Goal: Complete application form: Complete application form

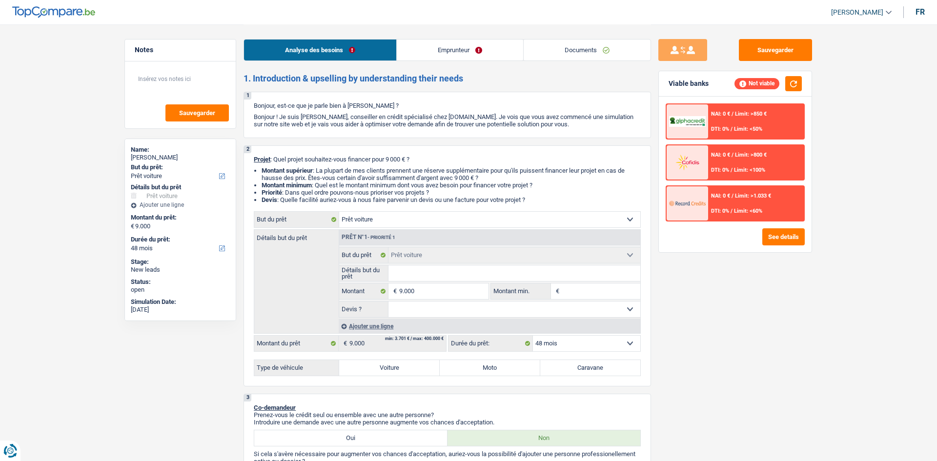
select select "car"
select select "48"
select select "car"
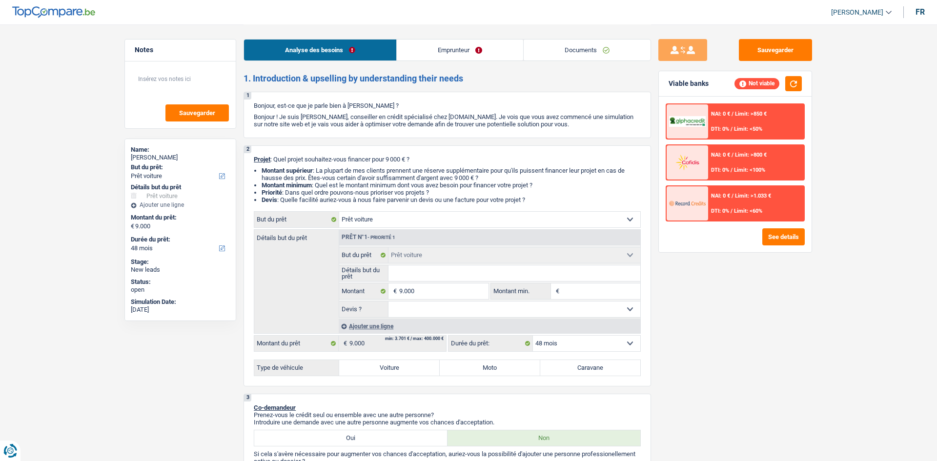
select select "48"
select select "car"
select select "48"
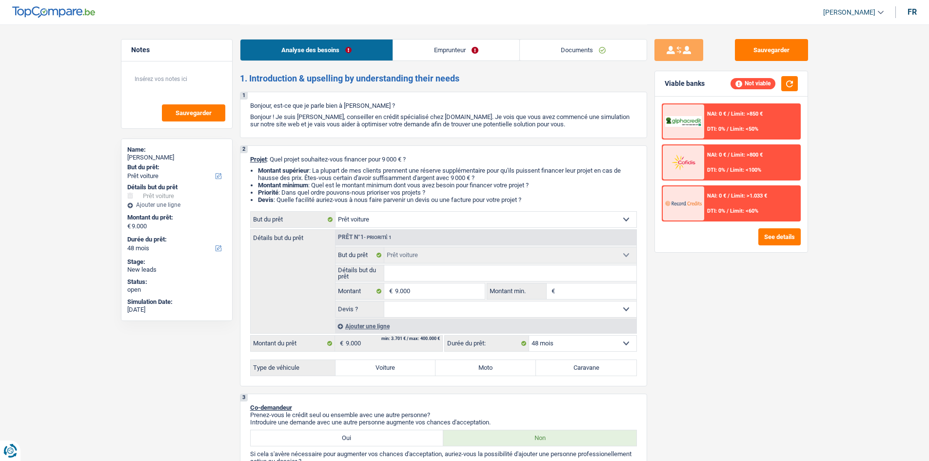
click at [548, 50] on link "Documents" at bounding box center [583, 50] width 127 height 21
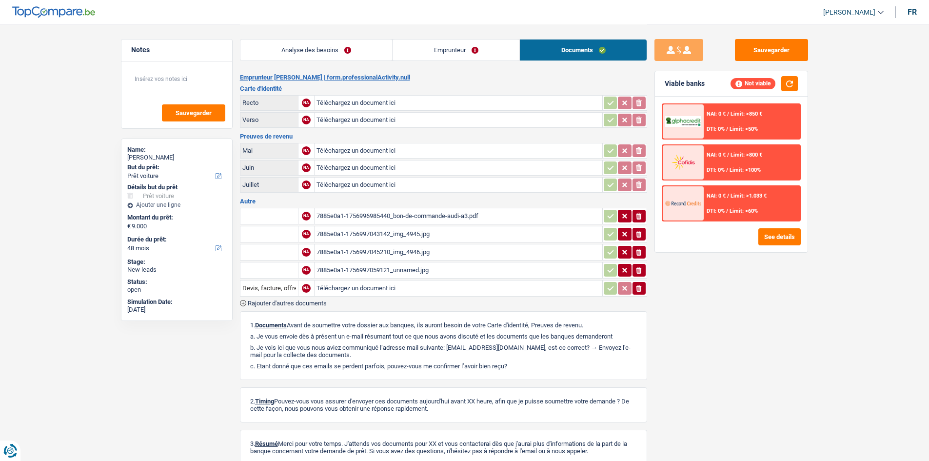
click at [427, 212] on div "7885e0a1-1756996985440_bon-de-commande-audi-a3.pdf" at bounding box center [459, 216] width 284 height 15
click at [406, 234] on div "7885e0a1-1756997043142_img_4945.jpg" at bounding box center [459, 234] width 284 height 15
click at [407, 251] on div "7885e0a1-1756997045210_img_4946.jpg" at bounding box center [459, 252] width 284 height 15
click at [420, 269] on div "7885e0a1-1756997059121_unnamed.jpg" at bounding box center [459, 270] width 284 height 15
select select "car"
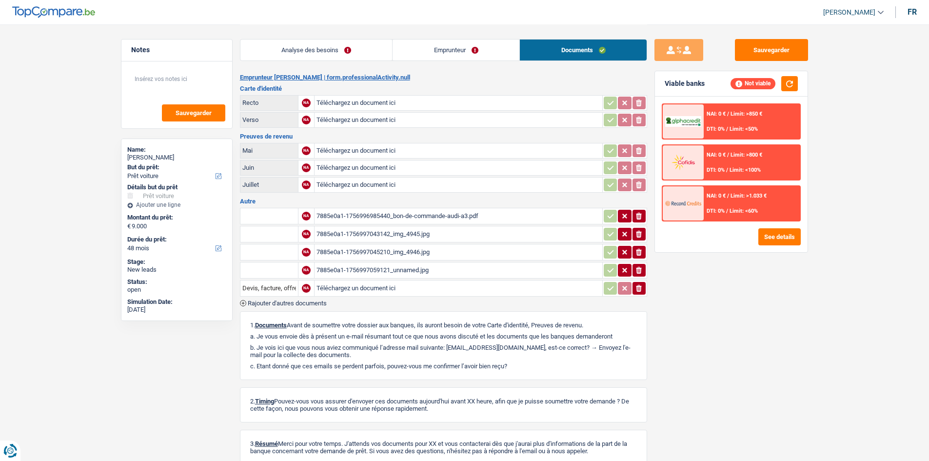
select select "car"
select select "48"
click at [405, 218] on div "7885e0a1-1756996985440_bon-de-commande-audi-a3.pdf" at bounding box center [459, 216] width 284 height 15
click at [347, 53] on link "Analyse des besoins" at bounding box center [317, 50] width 152 height 21
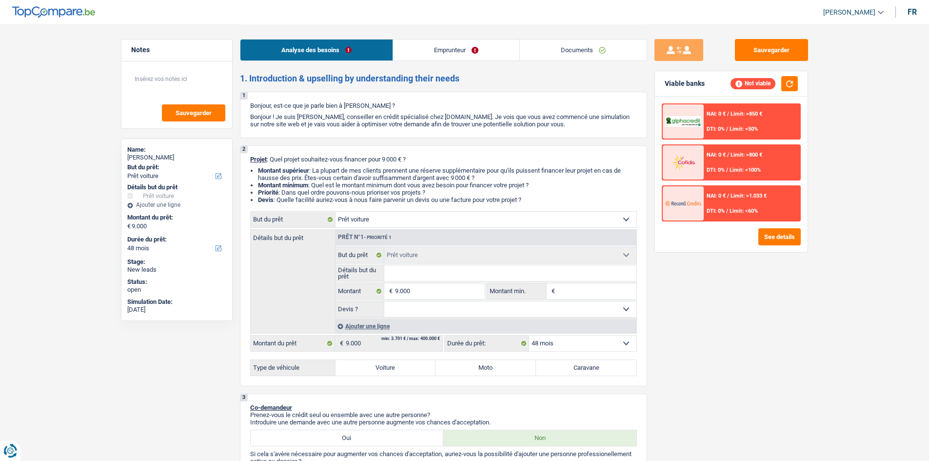
click at [424, 279] on input "Détails but du prêt" at bounding box center [510, 273] width 252 height 16
type input "A"
type input "Au"
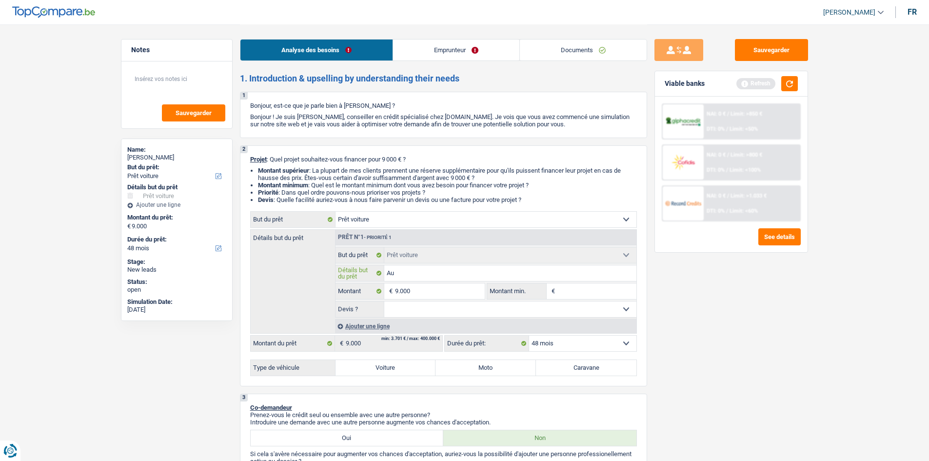
type input "Aud"
type input "Audi"
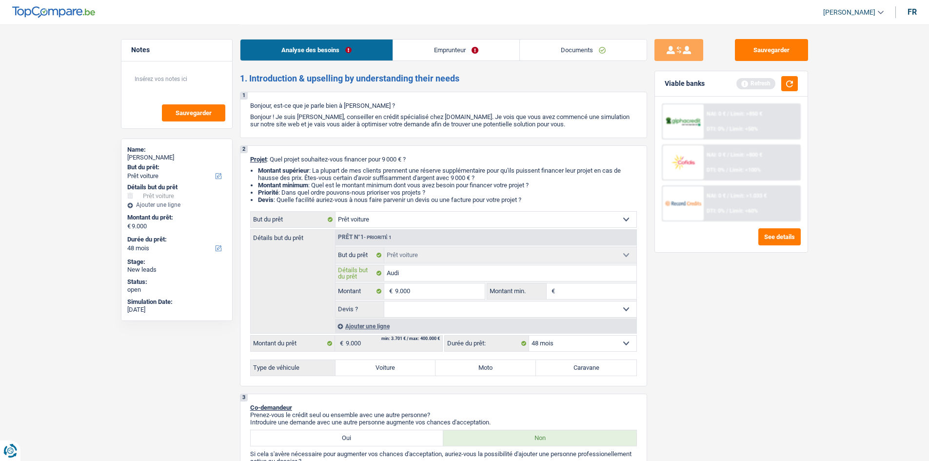
type input "Audi"
type input "Audi A"
type input "Audi A3"
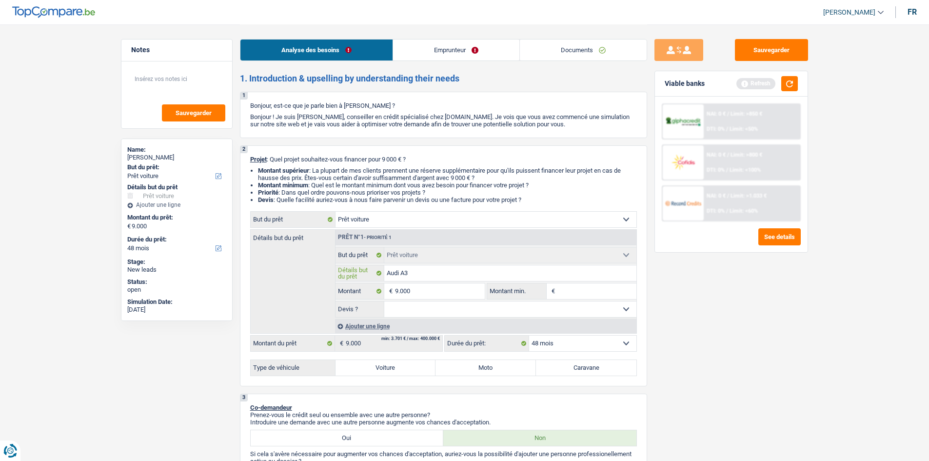
type input "Audi A3"
click at [445, 290] on input "9.000" at bounding box center [439, 291] width 89 height 16
drag, startPoint x: 582, startPoint y: 292, endPoint x: 577, endPoint y: 292, distance: 5.9
click at [582, 292] on input "Montant min." at bounding box center [597, 291] width 79 height 16
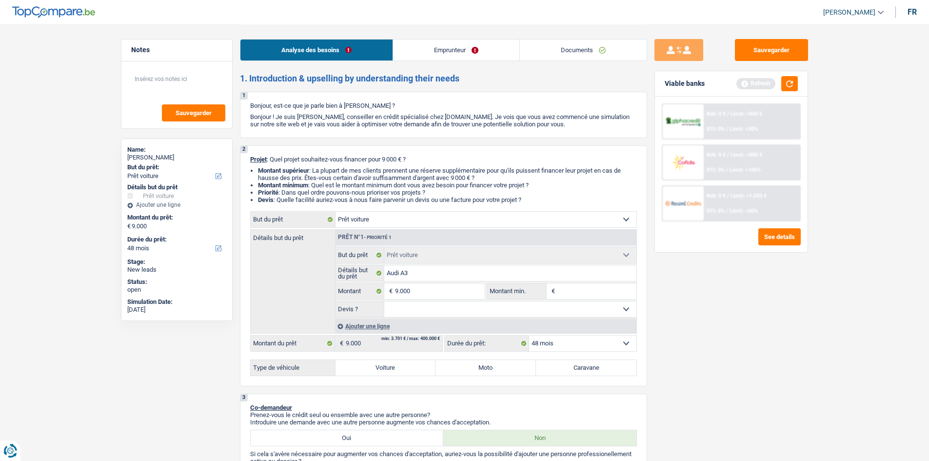
paste input "9.000"
type input "9.000"
drag, startPoint x: 500, startPoint y: 303, endPoint x: 501, endPoint y: 314, distance: 11.3
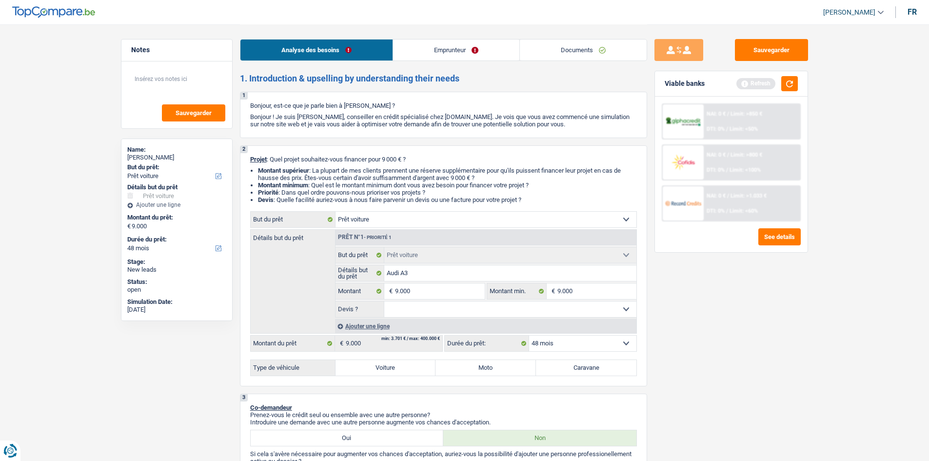
click at [500, 304] on select "Oui Non Non répondu Sélectionner une option" at bounding box center [510, 309] width 252 height 16
select select "yes"
click at [384, 301] on select "Oui Non Non répondu Sélectionner une option" at bounding box center [510, 309] width 252 height 16
select select "yes"
click at [403, 366] on label "Voiture" at bounding box center [386, 368] width 100 height 16
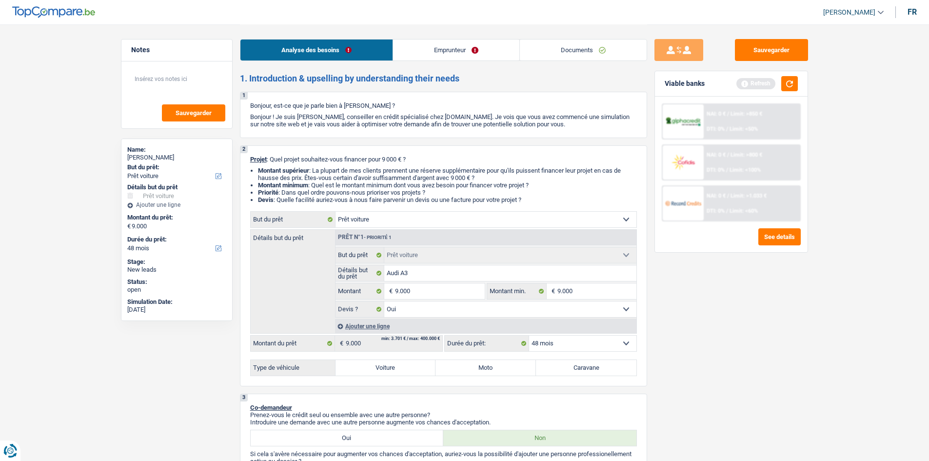
click at [403, 366] on input "Voiture" at bounding box center [386, 368] width 100 height 16
radio input "true"
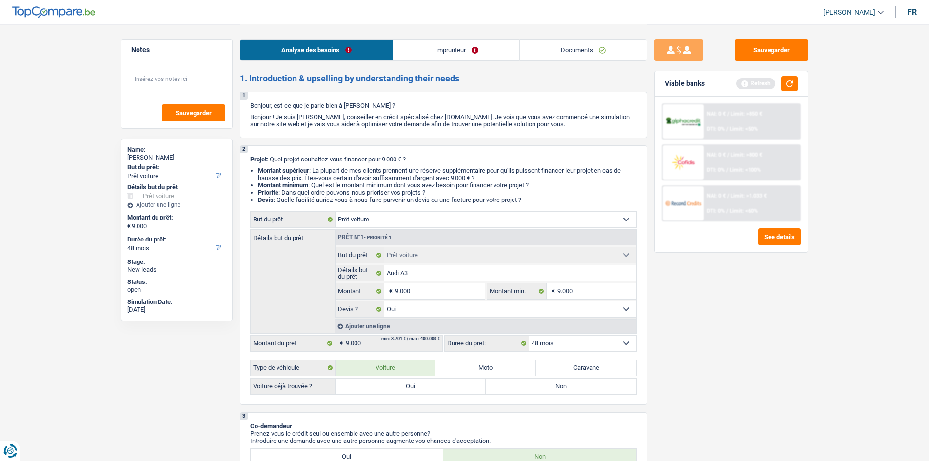
click at [419, 390] on label "Oui" at bounding box center [411, 387] width 151 height 16
click at [419, 390] on input "Oui" at bounding box center [411, 387] width 151 height 16
radio input "true"
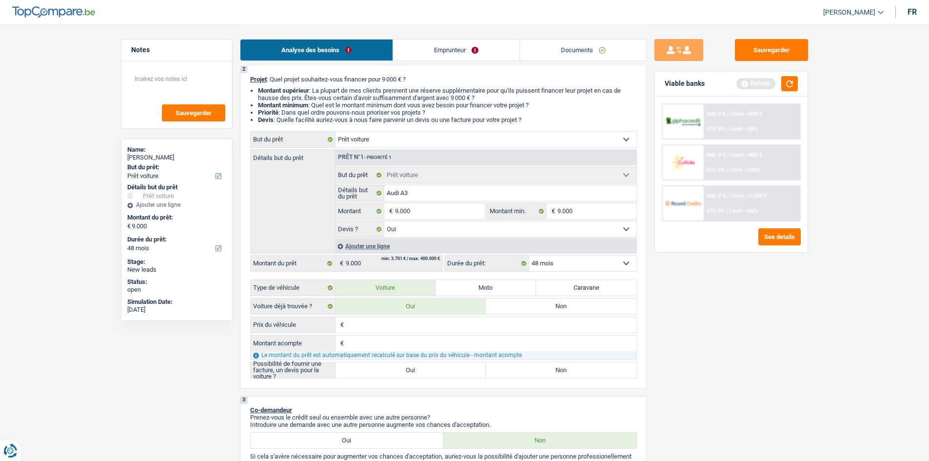
scroll to position [146, 0]
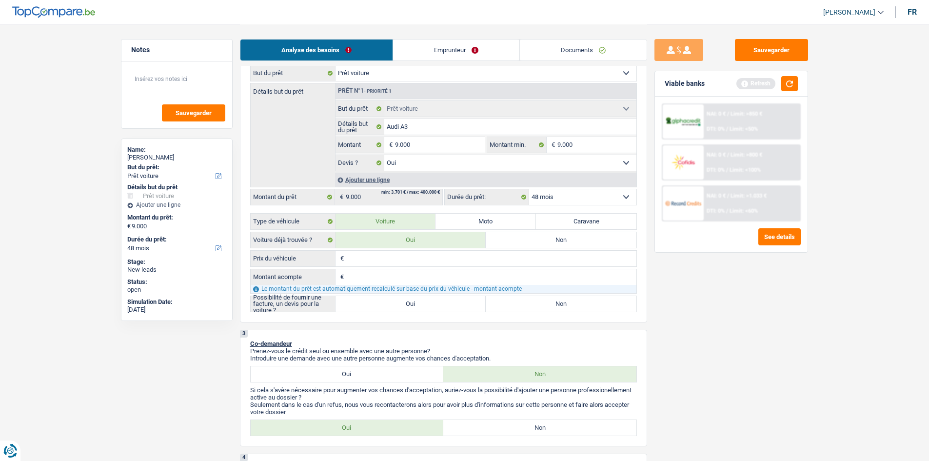
click at [403, 265] on input "Prix du véhicule" at bounding box center [491, 259] width 290 height 16
type input "1"
type input "13"
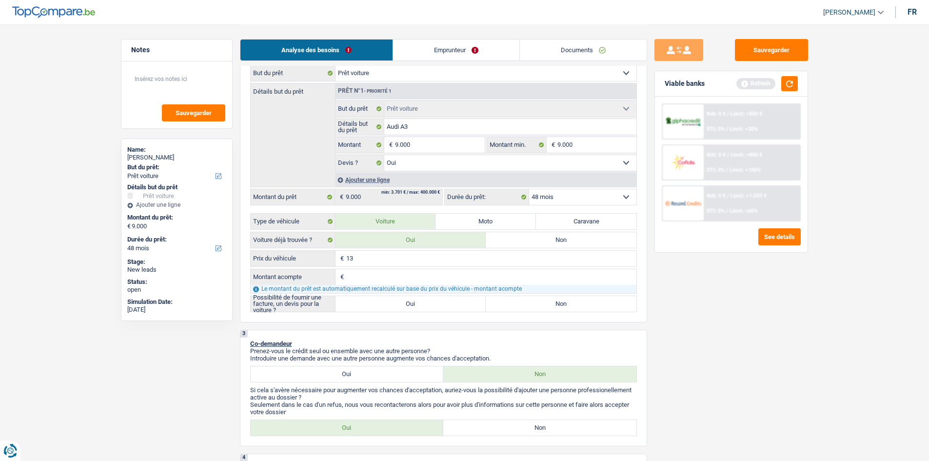
type input "139"
type input "1.399"
type input "13.999"
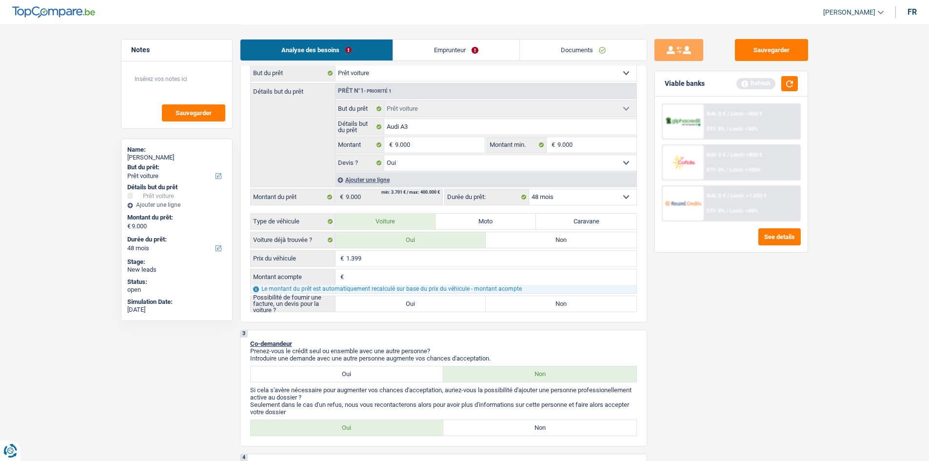
type input "13.999"
click at [406, 275] on input "Montant acompte" at bounding box center [491, 277] width 290 height 16
click at [395, 261] on input "13.999" at bounding box center [491, 259] width 290 height 16
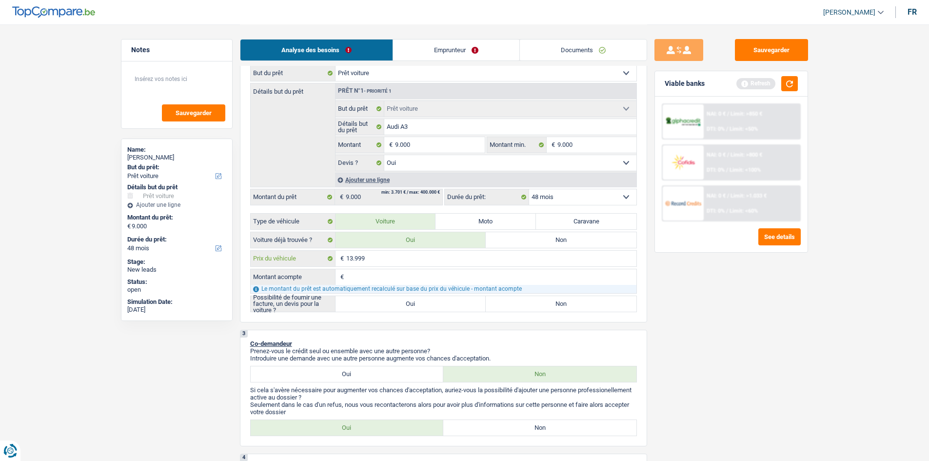
type input "9"
type input "90"
type input "900"
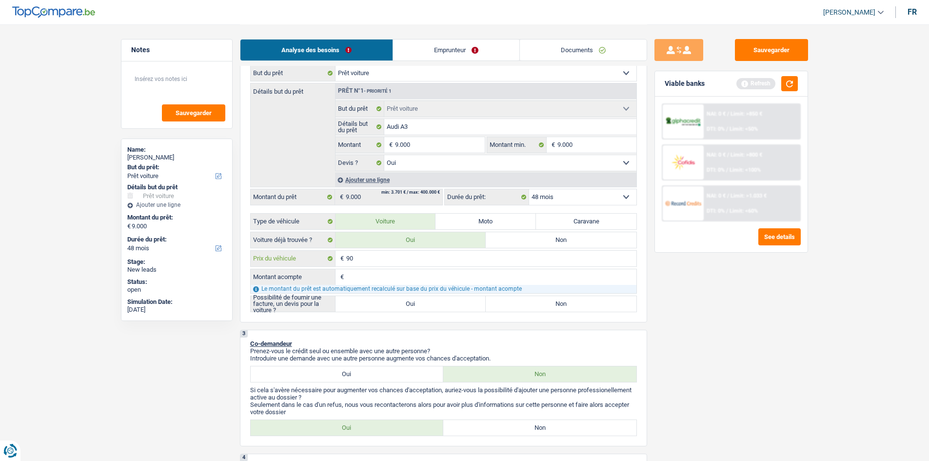
type input "900"
type input "9.000"
click at [387, 276] on input "Montant acompte" at bounding box center [491, 277] width 290 height 16
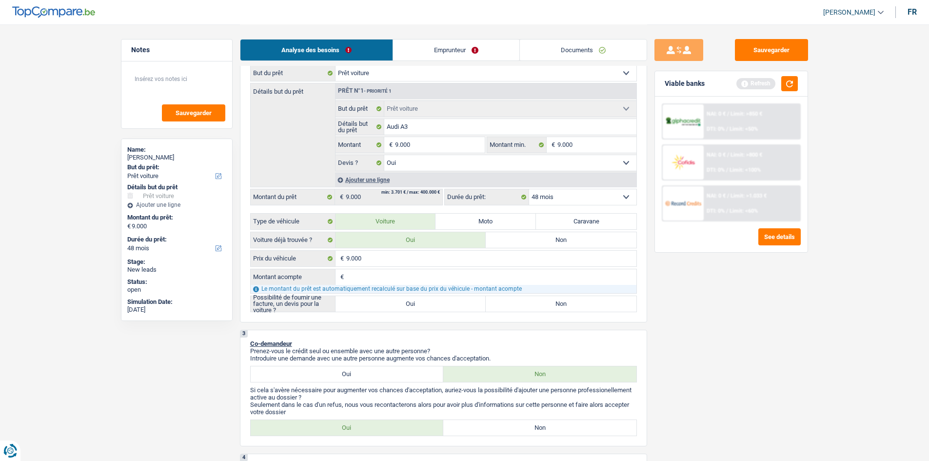
type input "9"
type input "90"
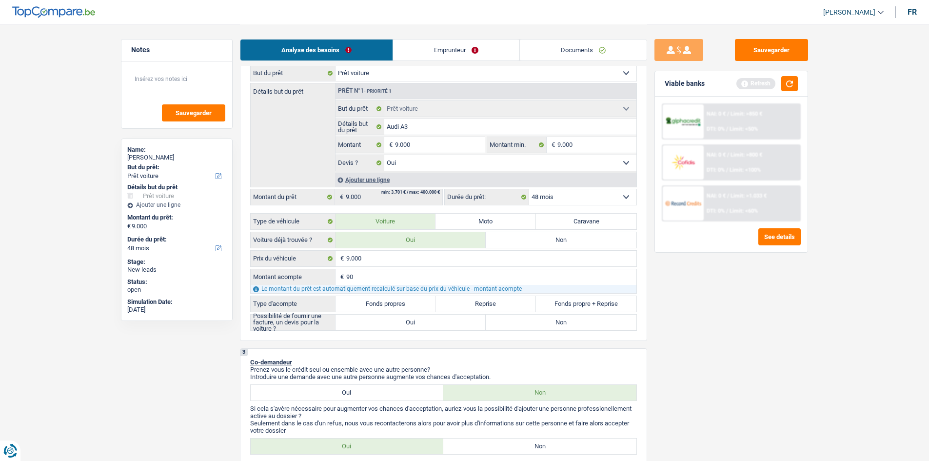
type input "900"
type input "9.000"
type input "900"
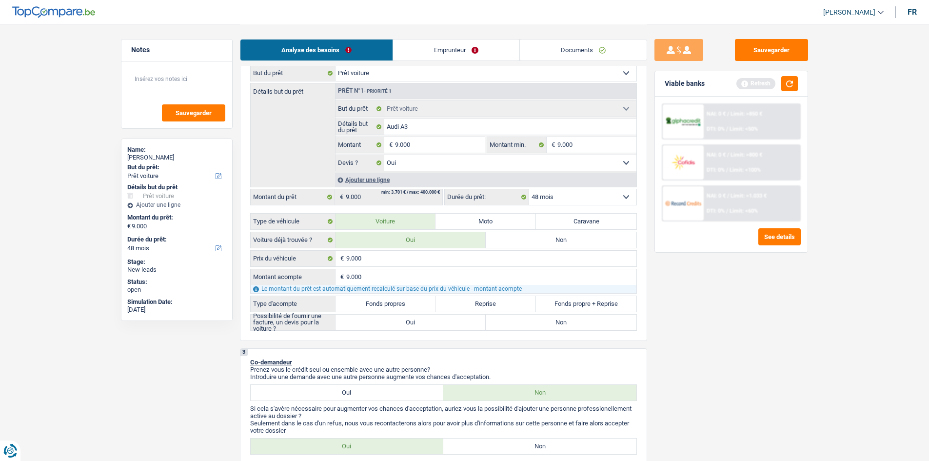
type input "900"
type input "90"
type input "9"
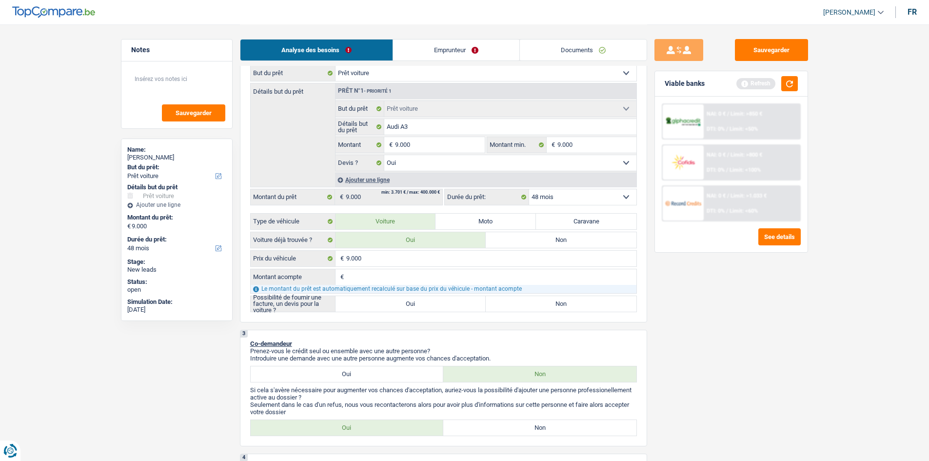
type input "0"
click at [647, 270] on div "Sauvegarder Viable banks Refresh NAI: 0 € / Limit: >850 € DTI: 0% / Limit: <50%…" at bounding box center [731, 242] width 168 height 406
click at [414, 311] on div "Possibilité de fournir une facture, un devis pour la voiture ? Oui Non Tous les…" at bounding box center [443, 304] width 387 height 17
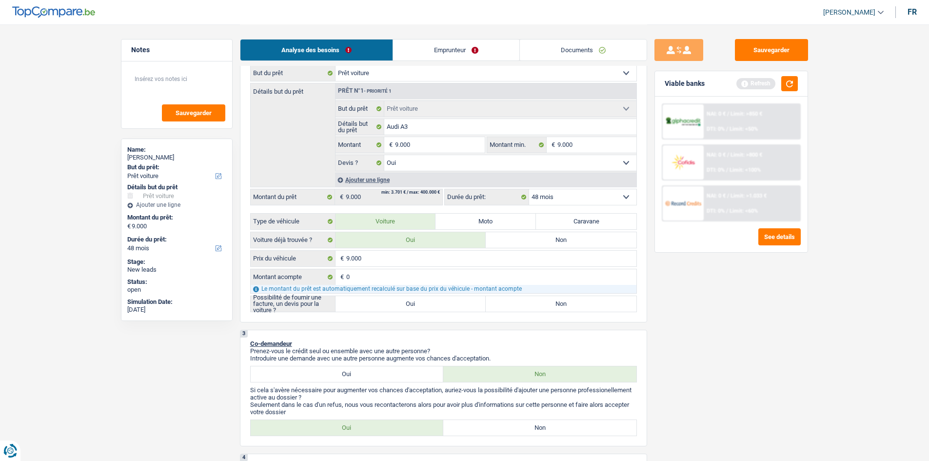
click at [414, 309] on label "Oui" at bounding box center [411, 304] width 151 height 16
click at [414, 309] on input "Oui" at bounding box center [411, 304] width 151 height 16
radio input "true"
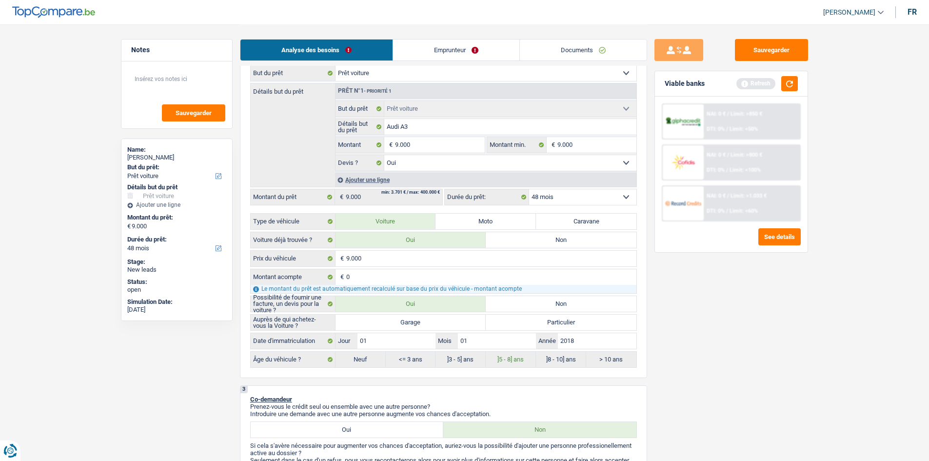
click at [428, 320] on label "Garage" at bounding box center [411, 323] width 151 height 16
click at [428, 320] on input "Garage" at bounding box center [411, 323] width 151 height 16
radio input "true"
click at [699, 317] on div "Sauvegarder Viable banks Refresh NAI: 0 € / Limit: >850 € DTI: 0% / Limit: <50%…" at bounding box center [731, 242] width 168 height 406
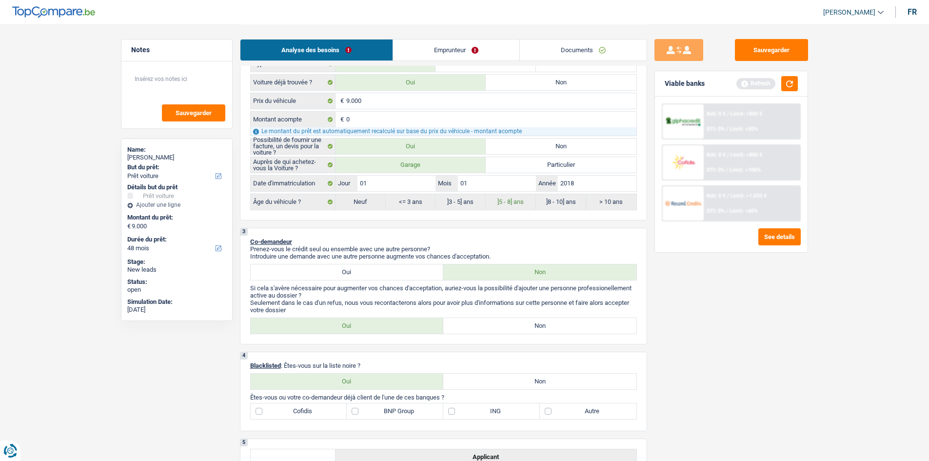
scroll to position [439, 0]
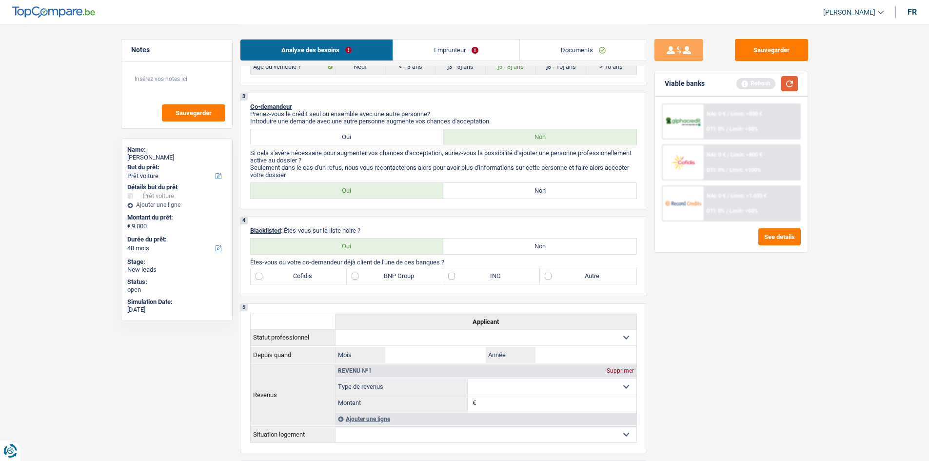
click at [792, 81] on button "button" at bounding box center [790, 83] width 17 height 15
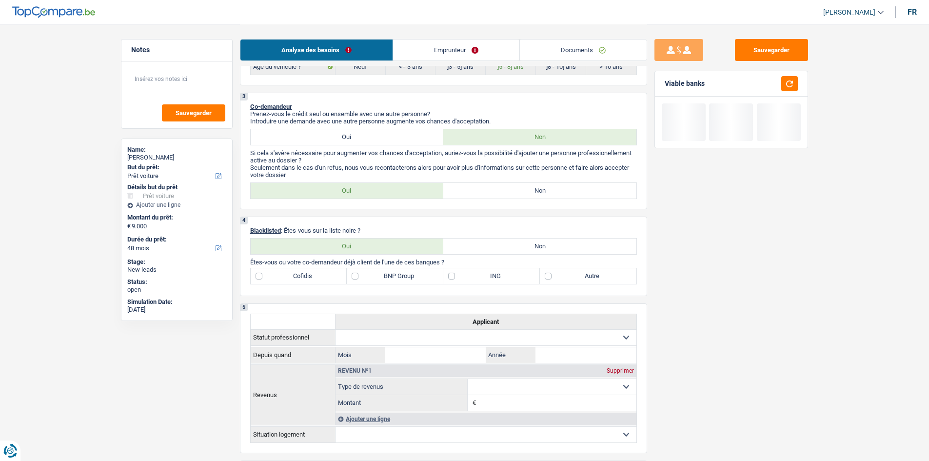
click at [752, 265] on div "Sauvegarder Viable banks" at bounding box center [731, 242] width 168 height 406
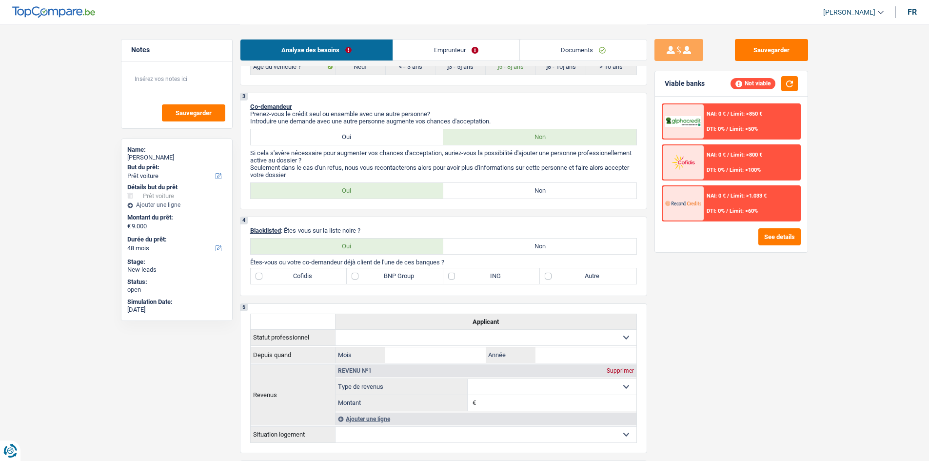
click at [542, 191] on label "Non" at bounding box center [539, 191] width 193 height 16
click at [542, 191] on input "Non" at bounding box center [539, 191] width 193 height 16
radio input "true"
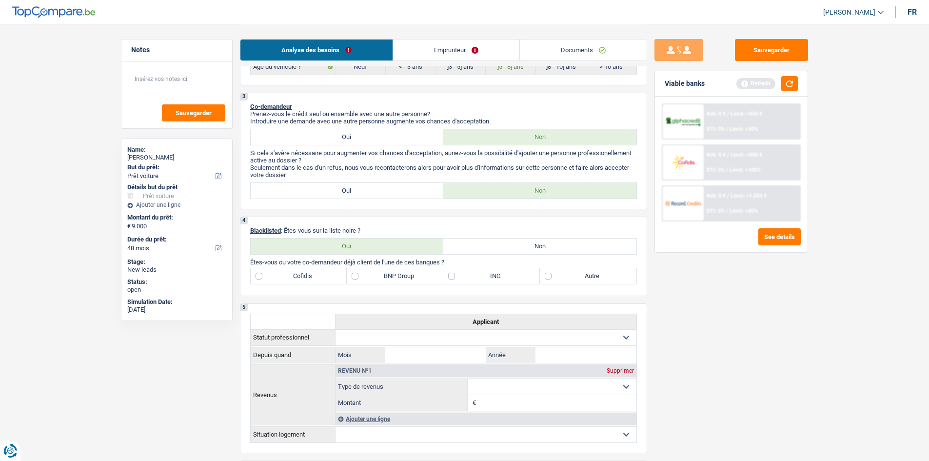
click at [785, 320] on div "Sauvegarder Viable banks Refresh NAI: 0 € / Limit: >850 € DTI: 0% / Limit: <50%…" at bounding box center [731, 242] width 168 height 406
click at [414, 188] on label "Oui" at bounding box center [347, 191] width 193 height 16
click at [414, 188] on input "Oui" at bounding box center [347, 191] width 193 height 16
radio input "true"
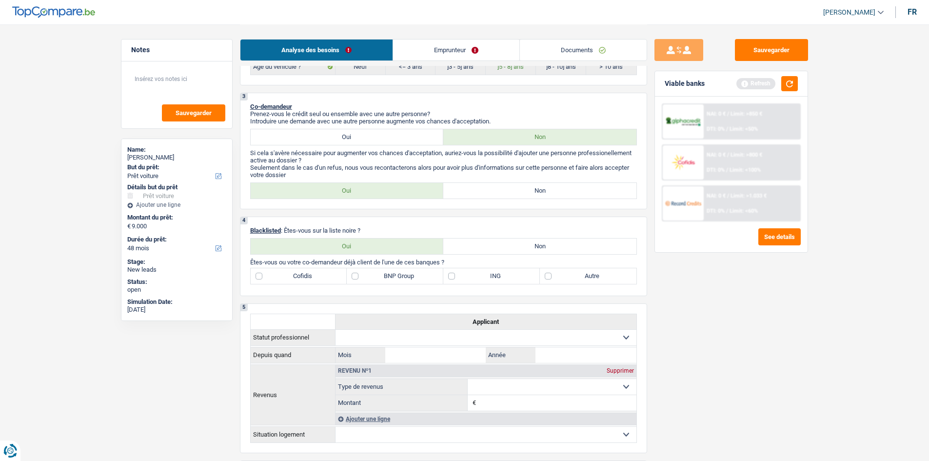
click at [732, 315] on div "Sauvegarder Viable banks Refresh NAI: 0 € / Limit: >850 € DTI: 0% / Limit: <50%…" at bounding box center [731, 242] width 168 height 406
click at [165, 87] on textarea at bounding box center [176, 82] width 97 height 29
type textarea "Soeur qui pourait être garant"
click at [748, 307] on div "Sauvegarder Viable banks Refresh NAI: 0 € / Limit: >850 € DTI: 0% / Limit: <50%…" at bounding box center [731, 242] width 168 height 406
click at [535, 250] on label "Non" at bounding box center [539, 247] width 193 height 16
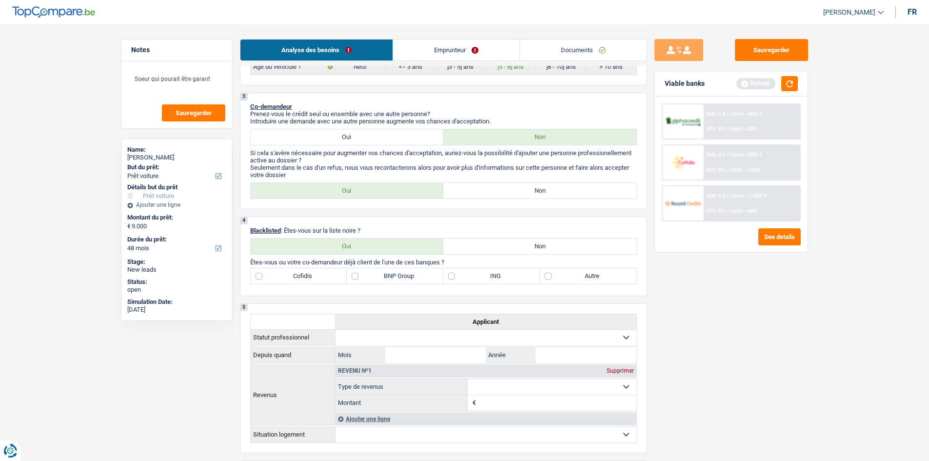
click at [535, 250] on input "Non" at bounding box center [539, 247] width 193 height 16
radio input "true"
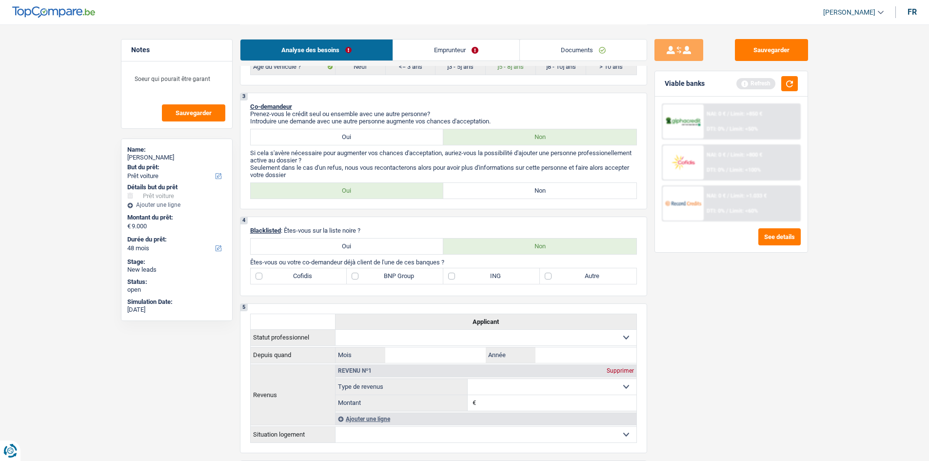
click at [736, 289] on div "Sauvegarder Viable banks Refresh NAI: 0 € / Limit: >850 € DTI: 0% / Limit: <50%…" at bounding box center [731, 242] width 168 height 406
click at [788, 84] on button "button" at bounding box center [790, 83] width 17 height 15
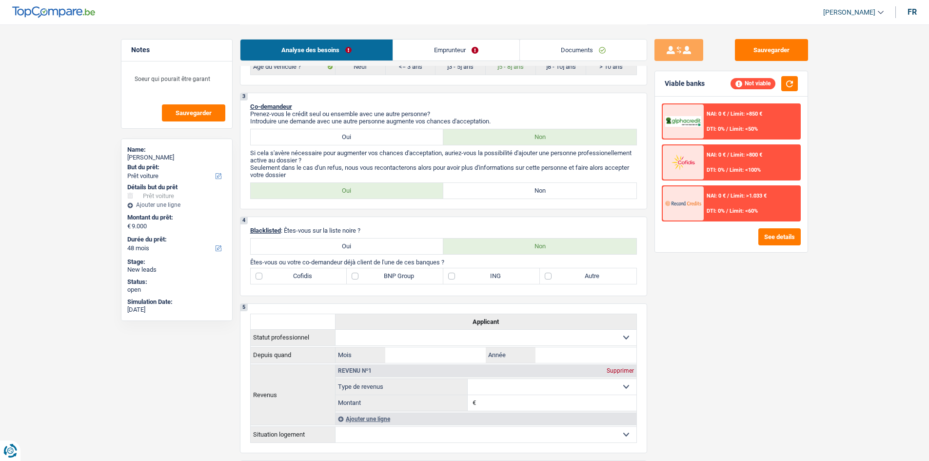
click at [403, 225] on div "4 Blacklisted : Êtes-vous sur la liste noire ? Oui Non Êtes-vous ou votre co-de…" at bounding box center [443, 257] width 407 height 80
click at [414, 282] on label "BNP Group" at bounding box center [395, 276] width 97 height 16
click at [414, 282] on input "BNP Group" at bounding box center [395, 276] width 97 height 16
checkbox input "true"
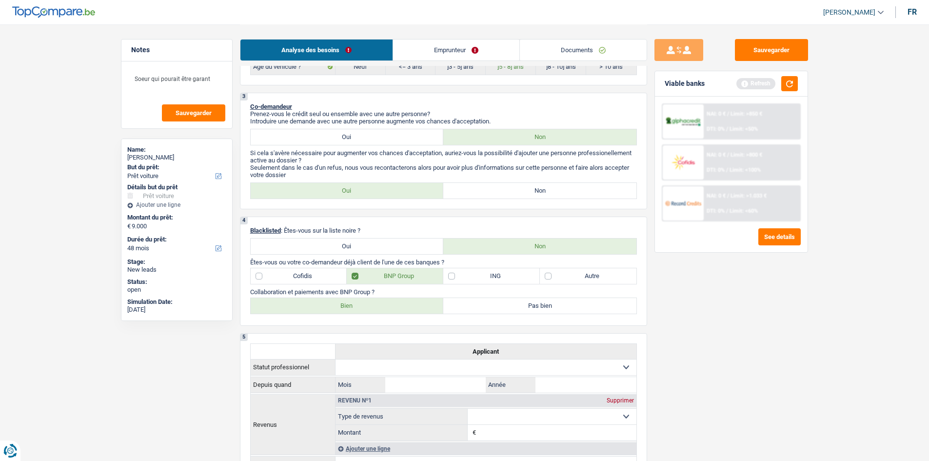
click at [375, 308] on label "Bien" at bounding box center [347, 306] width 193 height 16
click at [375, 308] on input "Bien" at bounding box center [347, 306] width 193 height 16
radio input "true"
click at [455, 280] on label "ING" at bounding box center [491, 276] width 97 height 16
click at [455, 280] on input "ING" at bounding box center [491, 276] width 97 height 16
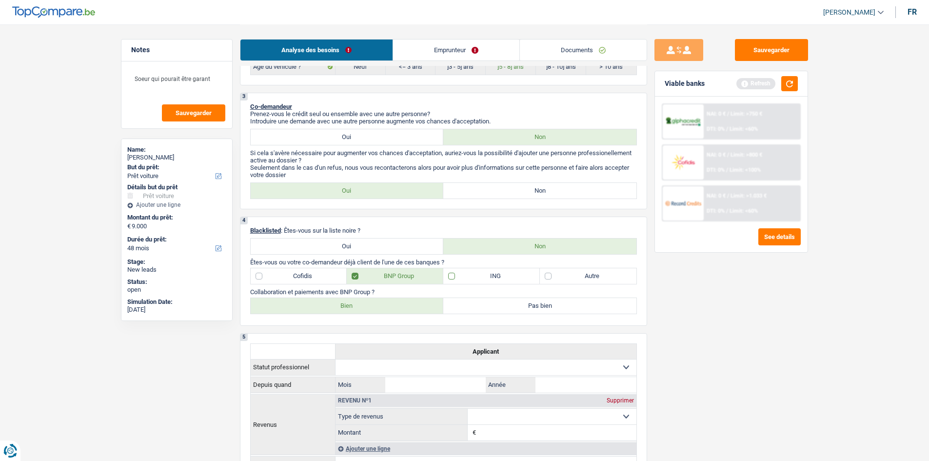
checkbox input "true"
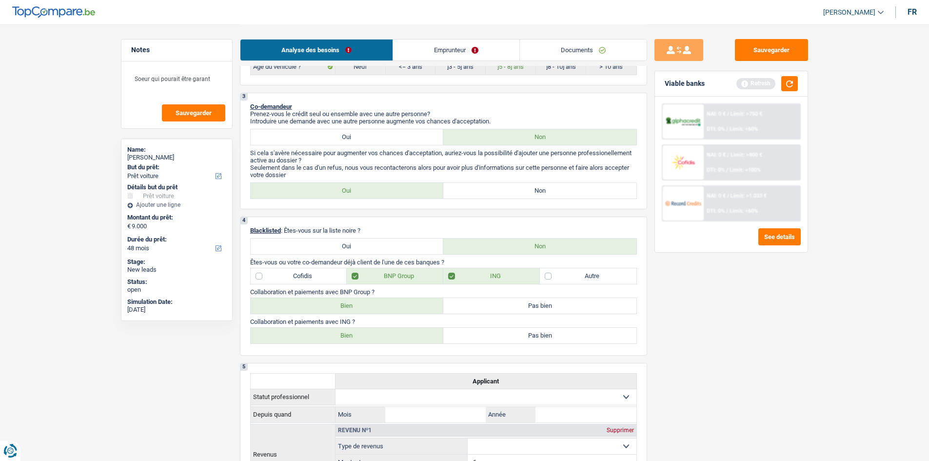
click at [413, 339] on label "Bien" at bounding box center [347, 336] width 193 height 16
click at [413, 339] on input "Bien" at bounding box center [347, 336] width 193 height 16
radio input "true"
click at [775, 307] on div "Sauvegarder Viable banks Refresh NAI: 0 € / Limit: >750 € DTI: 0% / Limit: <60%…" at bounding box center [731, 242] width 168 height 406
click at [794, 86] on button "button" at bounding box center [790, 83] width 17 height 15
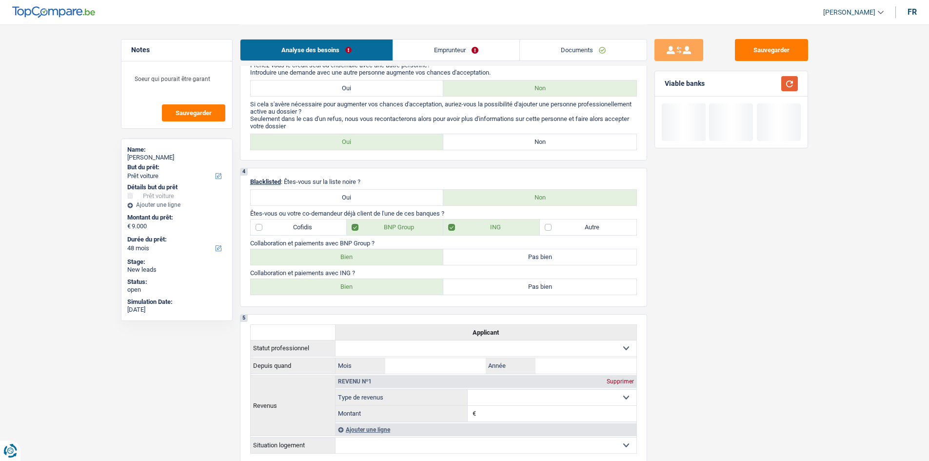
scroll to position [683, 0]
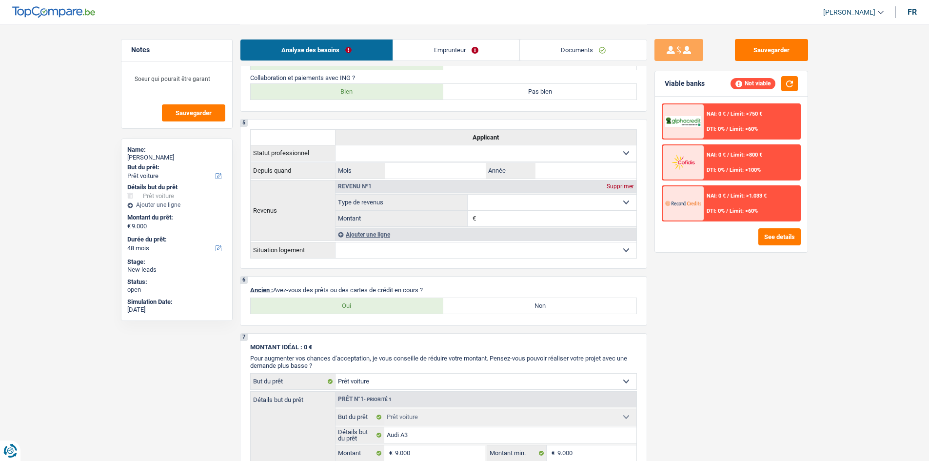
click at [595, 307] on label "Non" at bounding box center [539, 306] width 193 height 16
click at [595, 307] on input "Non" at bounding box center [539, 306] width 193 height 16
radio input "true"
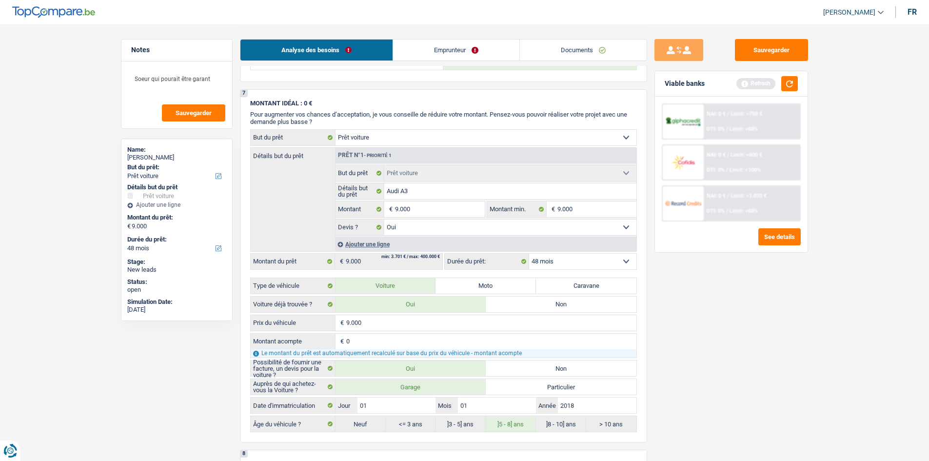
scroll to position [1171, 0]
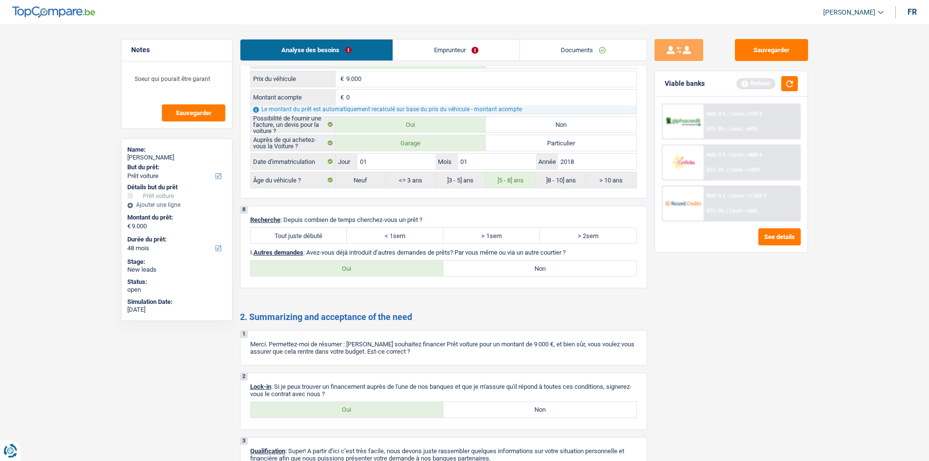
click at [326, 239] on label "Tout juste débuté" at bounding box center [299, 236] width 97 height 16
click at [326, 239] on input "Tout juste débuté" at bounding box center [299, 236] width 97 height 16
radio input "true"
click at [551, 269] on label "Non" at bounding box center [539, 269] width 193 height 16
click at [551, 269] on input "Non" at bounding box center [539, 269] width 193 height 16
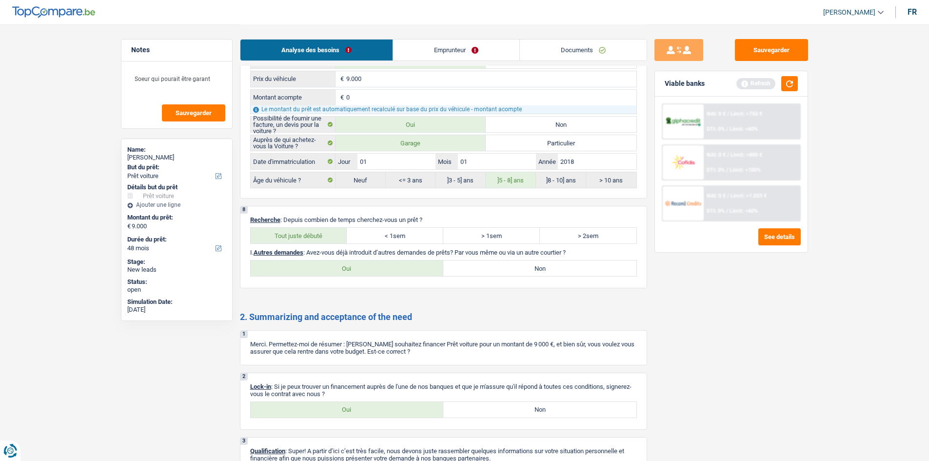
radio input "true"
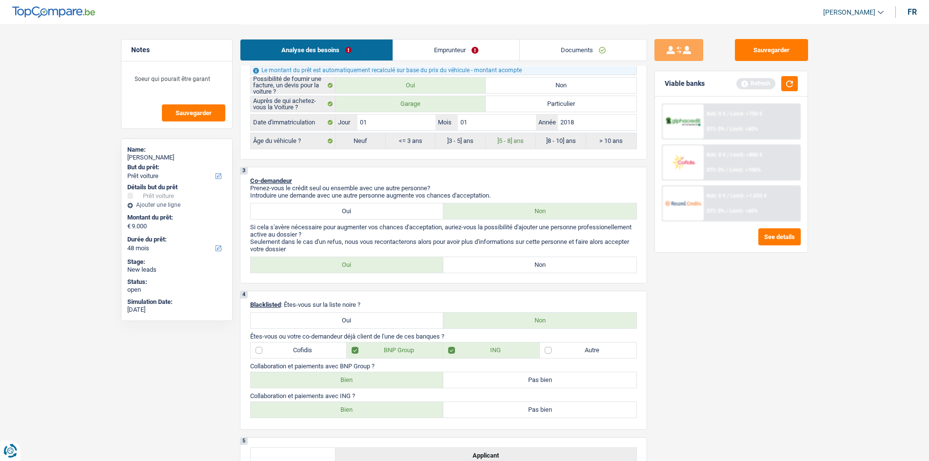
scroll to position [0, 0]
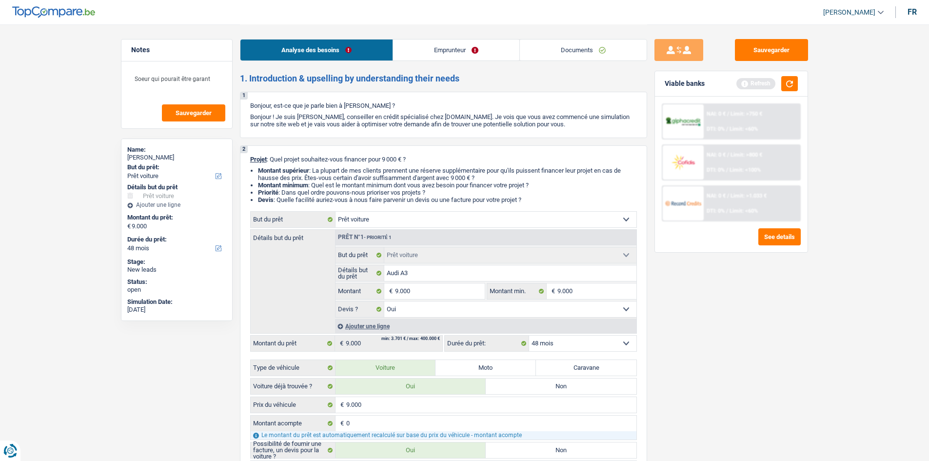
click at [401, 48] on link "Emprunteur" at bounding box center [456, 50] width 126 height 21
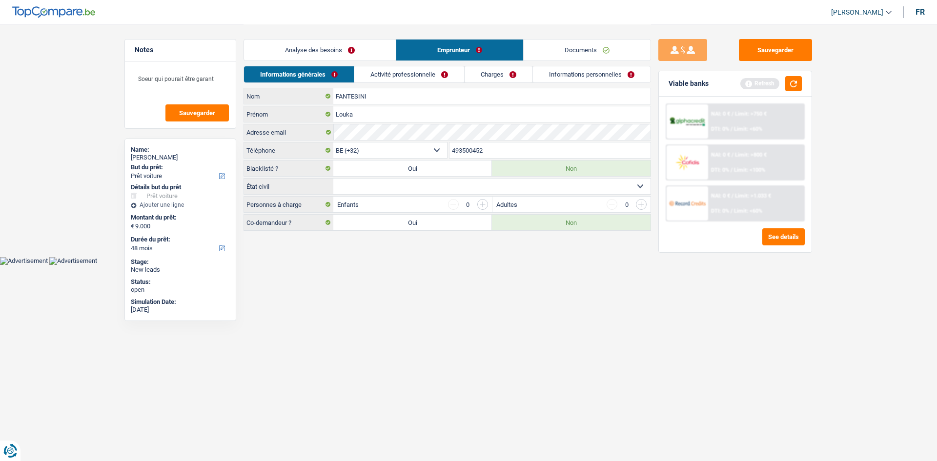
click at [564, 49] on link "Documents" at bounding box center [586, 50] width 127 height 21
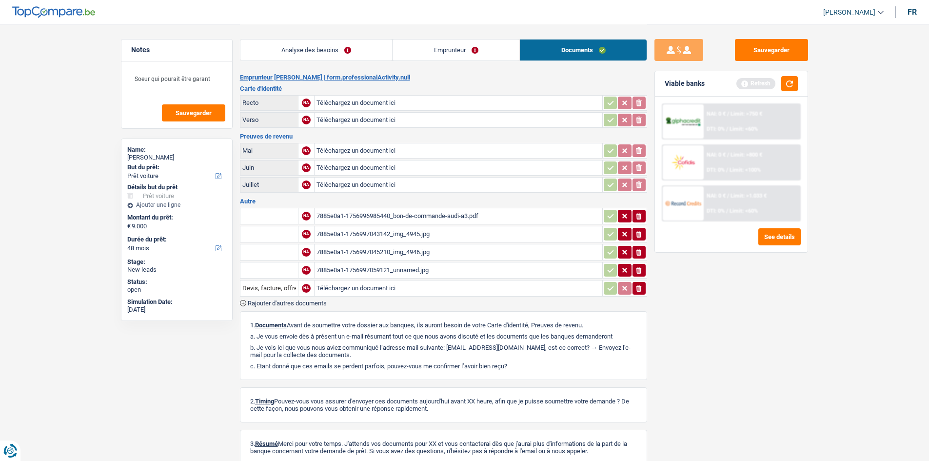
click at [428, 270] on div "7885e0a1-1756997059121_unnamed.jpg" at bounding box center [459, 270] width 284 height 15
click at [433, 57] on link "Emprunteur" at bounding box center [456, 50] width 127 height 21
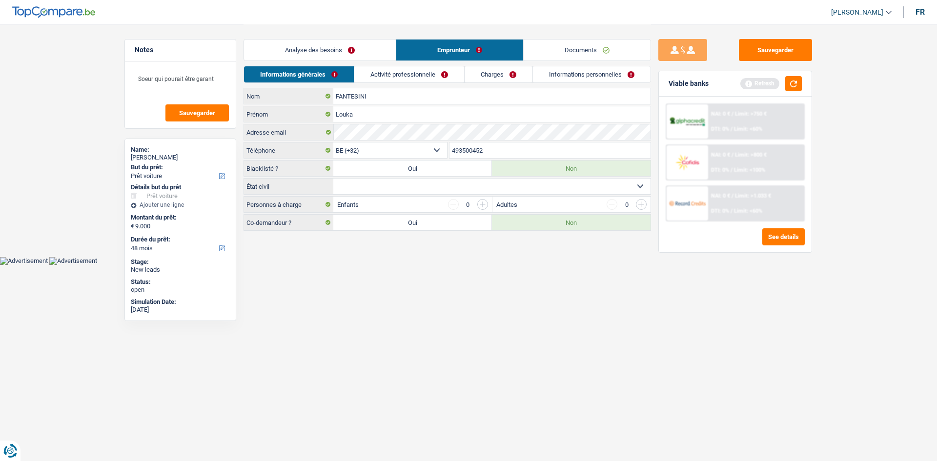
click at [399, 82] on link "Activité professionnelle" at bounding box center [409, 74] width 110 height 16
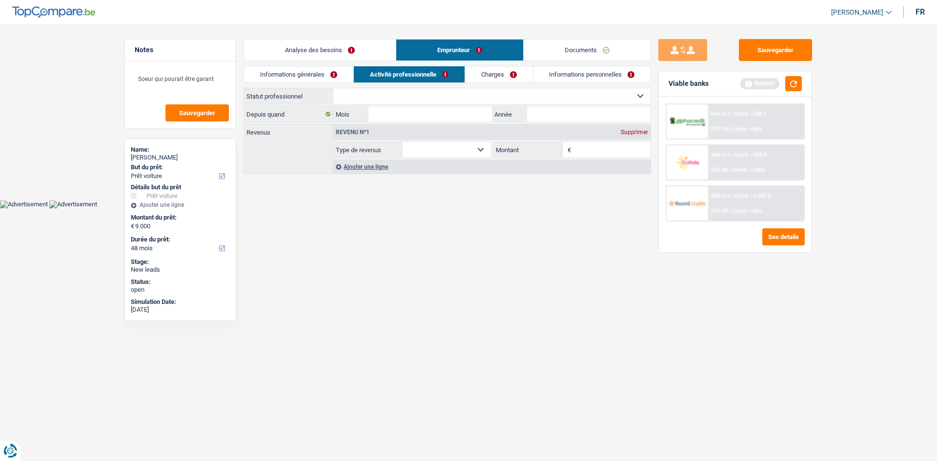
drag, startPoint x: 469, startPoint y: 146, endPoint x: 467, endPoint y: 151, distance: 5.7
click at [469, 146] on select "Allocation d'handicap Allocations chômage Allocations familiales Chèques repas …" at bounding box center [446, 150] width 88 height 16
click at [443, 101] on select "Ouvrier Employé privé Employé public Invalide Indépendant Pensionné Chômeur Mut…" at bounding box center [491, 96] width 317 height 16
select select "unemployed"
click at [333, 88] on select "Ouvrier Employé privé Employé public Invalide Indépendant Pensionné Chômeur Mut…" at bounding box center [491, 96] width 317 height 16
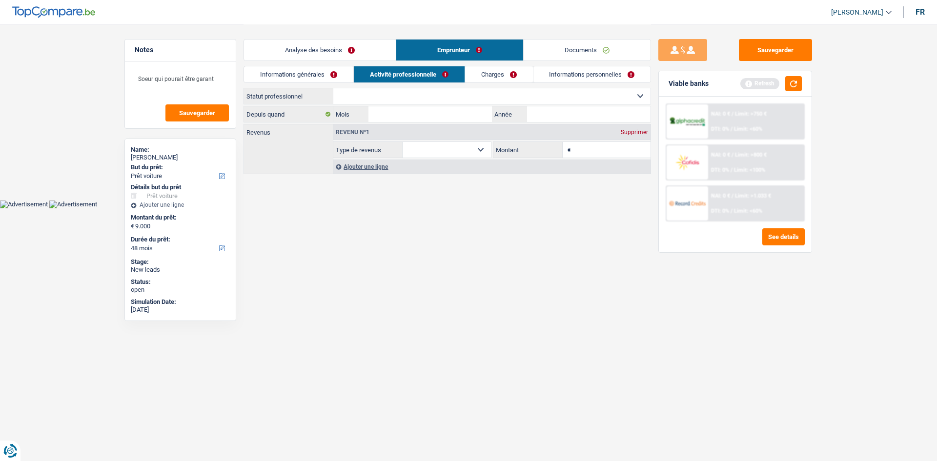
select select "unemployment"
click at [582, 148] on input "Montant" at bounding box center [612, 150] width 78 height 16
type input "1.900"
click at [476, 114] on input "Mois" at bounding box center [429, 114] width 123 height 16
type input "6"
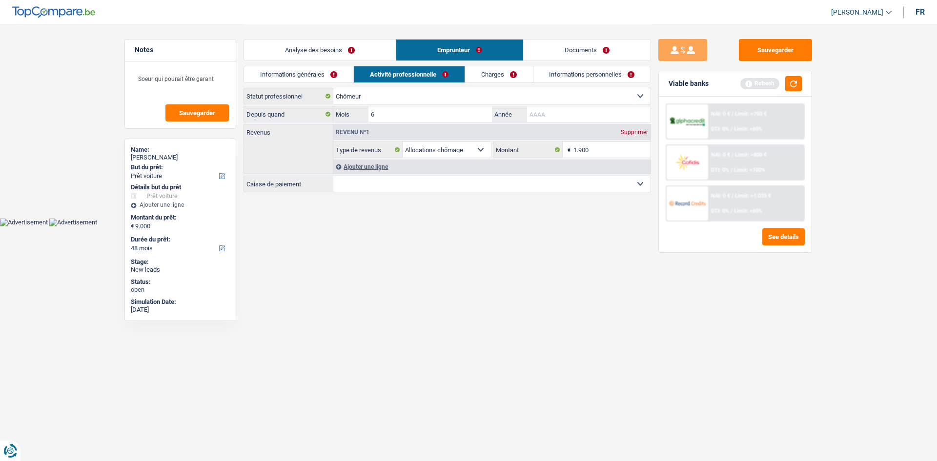
click at [572, 115] on input "Année" at bounding box center [588, 114] width 123 height 16
type input "2025"
drag, startPoint x: 527, startPoint y: 181, endPoint x: 526, endPoint y: 188, distance: 6.8
click at [527, 182] on select "CAPAC FGTB CSC CGSLB Autre Sélectionner une option" at bounding box center [491, 184] width 317 height 16
select select "fgtb"
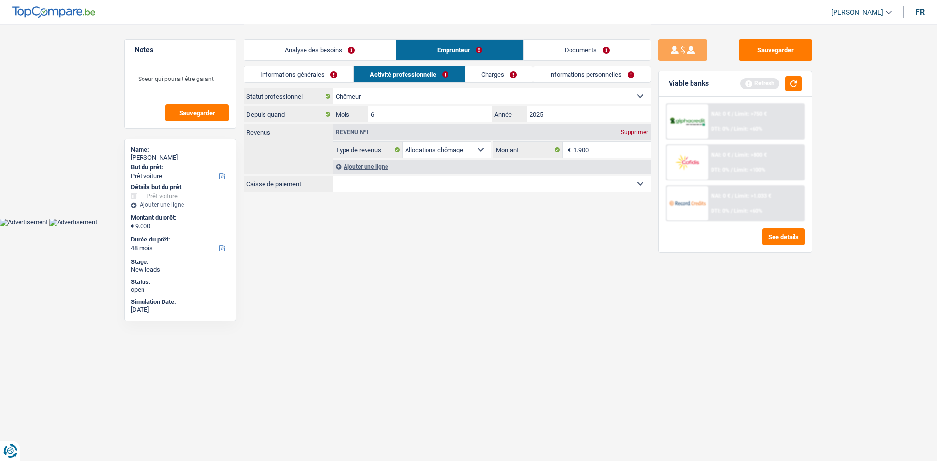
click at [333, 176] on select "CAPAC FGTB CSC CGSLB Autre Sélectionner une option" at bounding box center [491, 184] width 317 height 16
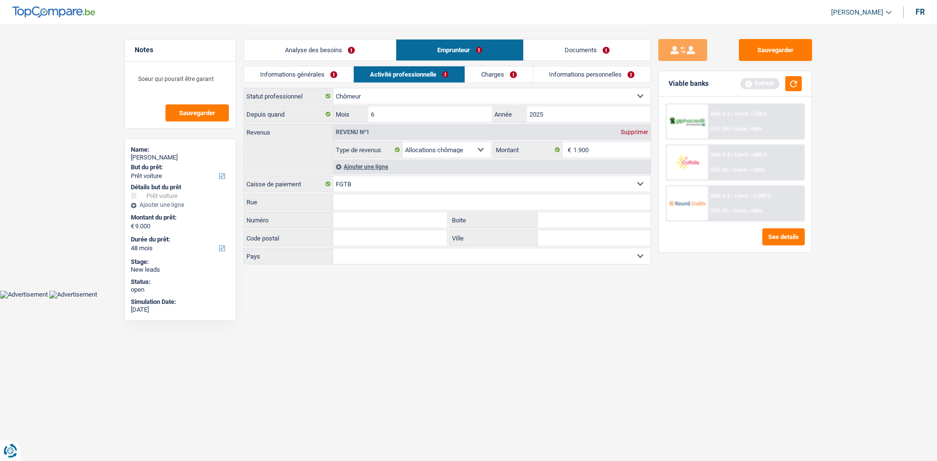
click at [329, 69] on link "Informations générales" at bounding box center [298, 74] width 109 height 16
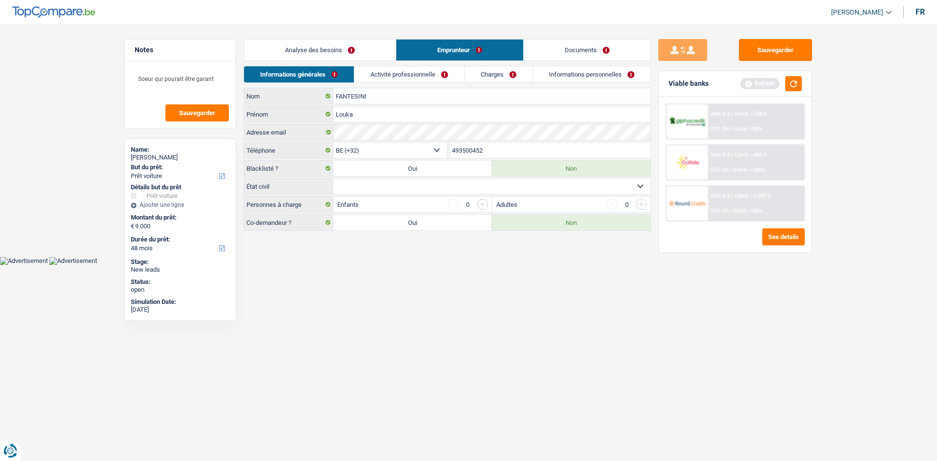
click at [498, 265] on html "Vous avez le contrôle de vos données Nous utilisons des cookies, tout comme nos…" at bounding box center [468, 132] width 937 height 265
drag, startPoint x: 473, startPoint y: 181, endPoint x: 476, endPoint y: 193, distance: 12.2
click at [473, 181] on select "Célibataire Marié(e) Cohabitant(e) légal(e) Divorcé(e) Veuf(ve) Séparé (de fait…" at bounding box center [491, 187] width 317 height 16
select select "single"
click at [333, 179] on select "Célibataire Marié(e) Cohabitant(e) légal(e) Divorcé(e) Veuf(ve) Séparé (de fait…" at bounding box center [491, 187] width 317 height 16
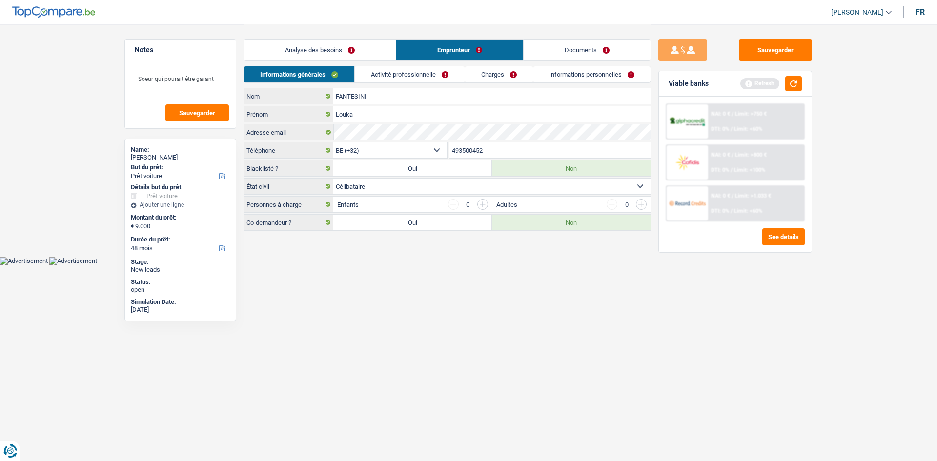
click at [719, 299] on div "Sauvegarder Viable banks Refresh NAI: 0 € / Limit: >750 € DTI: 0% / Limit: <60%…" at bounding box center [735, 242] width 168 height 406
click at [796, 82] on button "button" at bounding box center [793, 83] width 17 height 15
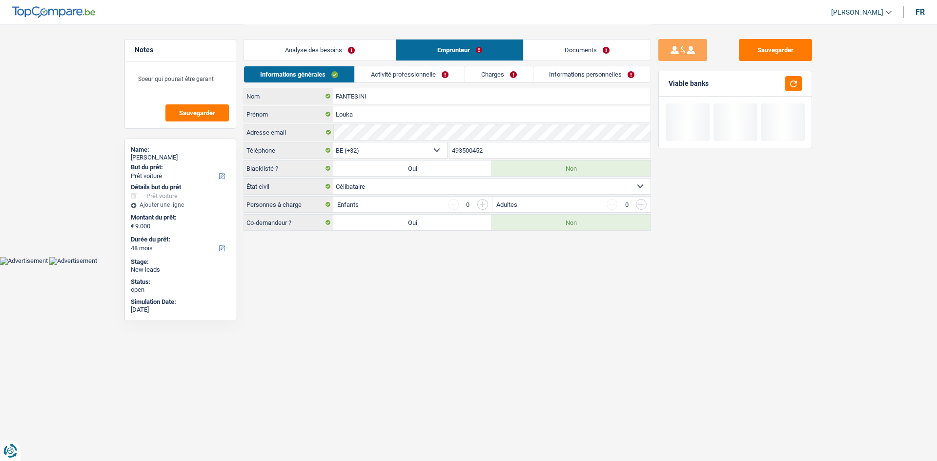
click at [504, 74] on link "Charges" at bounding box center [499, 74] width 68 height 16
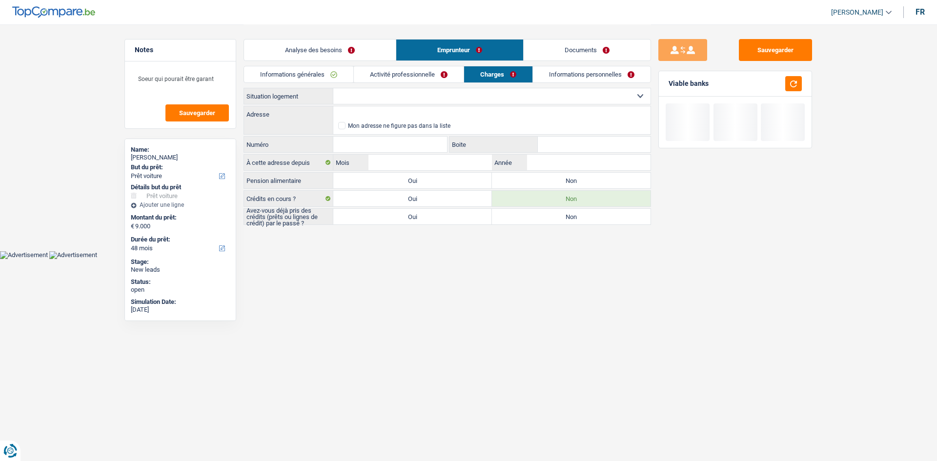
drag, startPoint x: 418, startPoint y: 89, endPoint x: 417, endPoint y: 96, distance: 6.4
click at [418, 89] on select "Locataire Propriétaire avec prêt hypothécaire Propriétaire sans prêt hypothécai…" at bounding box center [491, 96] width 317 height 16
select select "rents"
click at [333, 88] on select "Locataire Propriétaire avec prêt hypothécaire Propriétaire sans prêt hypothécai…" at bounding box center [491, 96] width 317 height 16
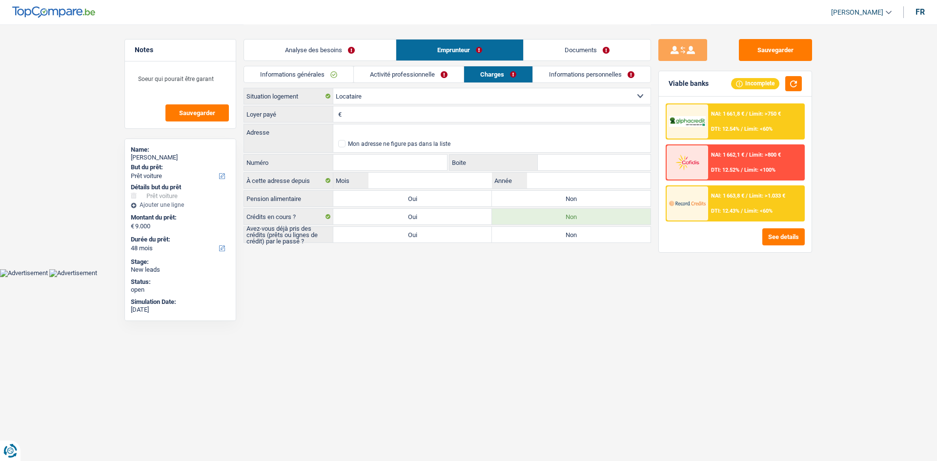
click at [395, 120] on input "Loyer payé" at bounding box center [497, 114] width 306 height 16
click at [335, 75] on link "Informations générales" at bounding box center [298, 74] width 109 height 16
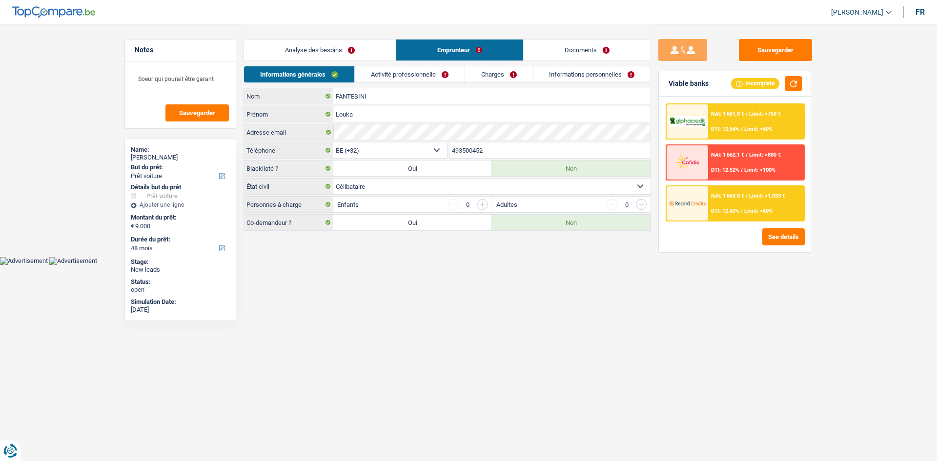
click at [428, 71] on link "Activité professionnelle" at bounding box center [410, 74] width 110 height 16
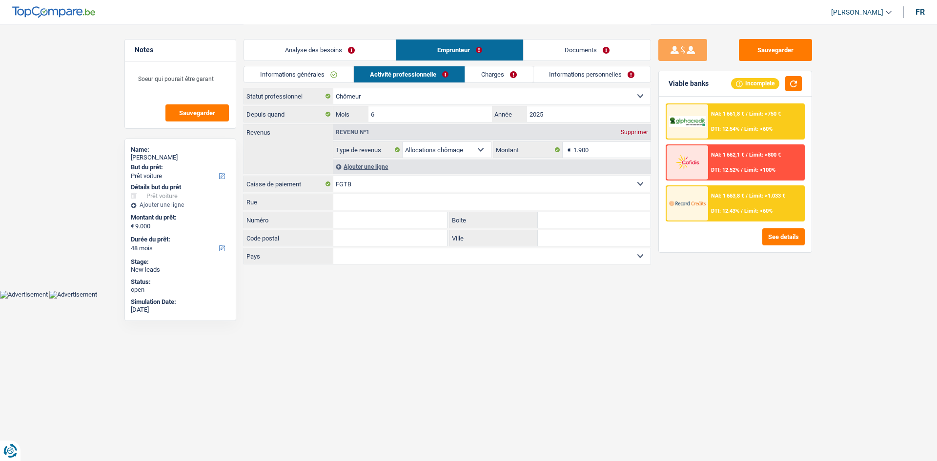
click at [489, 72] on link "Charges" at bounding box center [499, 74] width 68 height 16
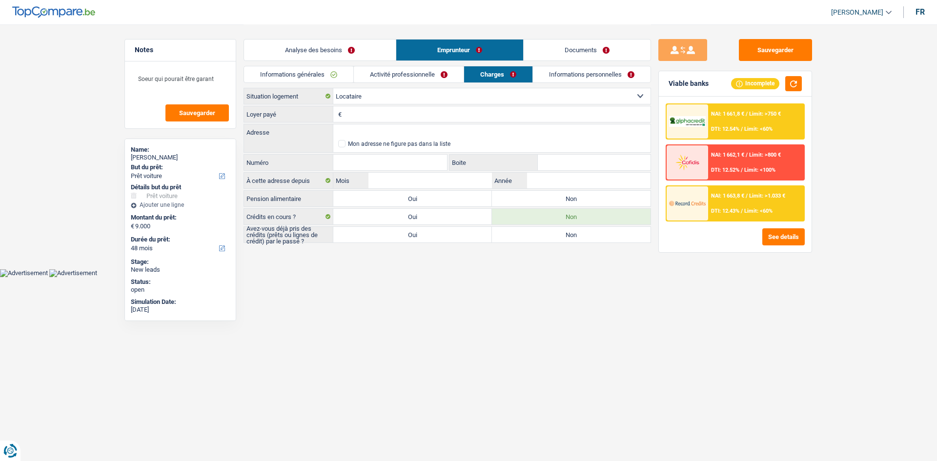
click at [454, 115] on input "Loyer payé" at bounding box center [497, 114] width 306 height 16
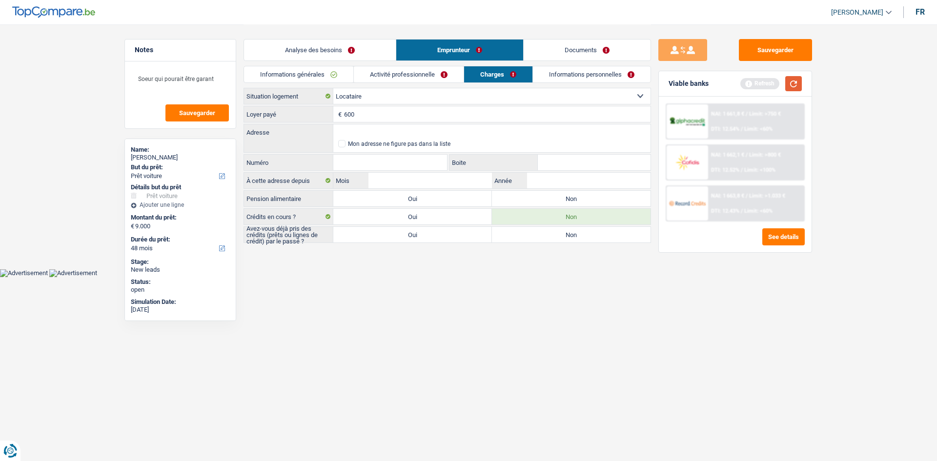
type input "600"
click at [800, 83] on button "button" at bounding box center [793, 83] width 17 height 15
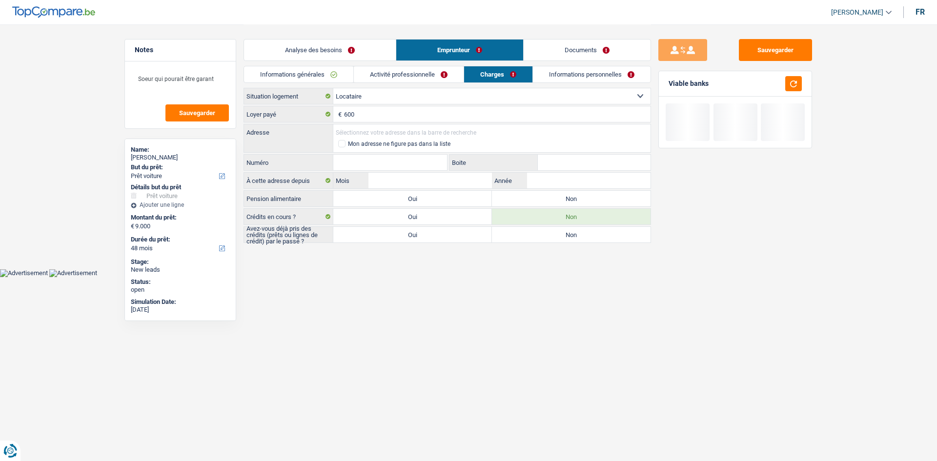
click at [442, 131] on input "Adresse" at bounding box center [491, 132] width 317 height 16
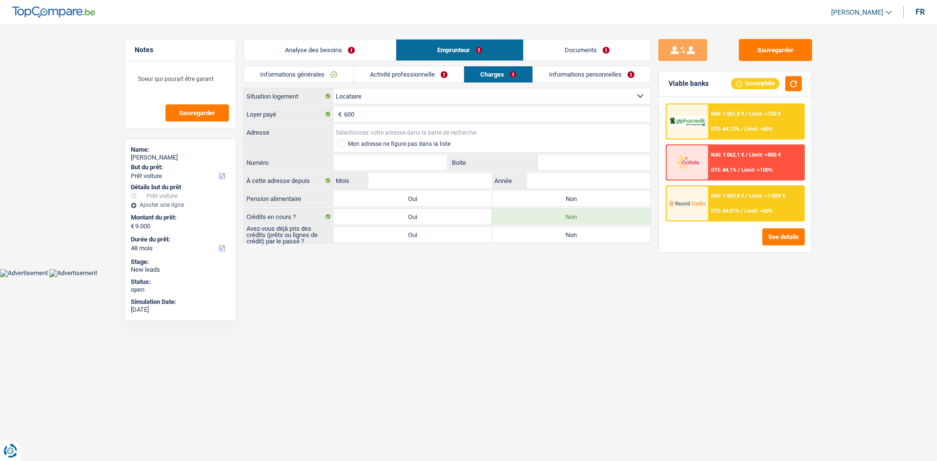
click at [409, 135] on input "Adresse" at bounding box center [491, 132] width 317 height 16
paste input "Rue Lemonnier, 72 à 4100 Seraing"
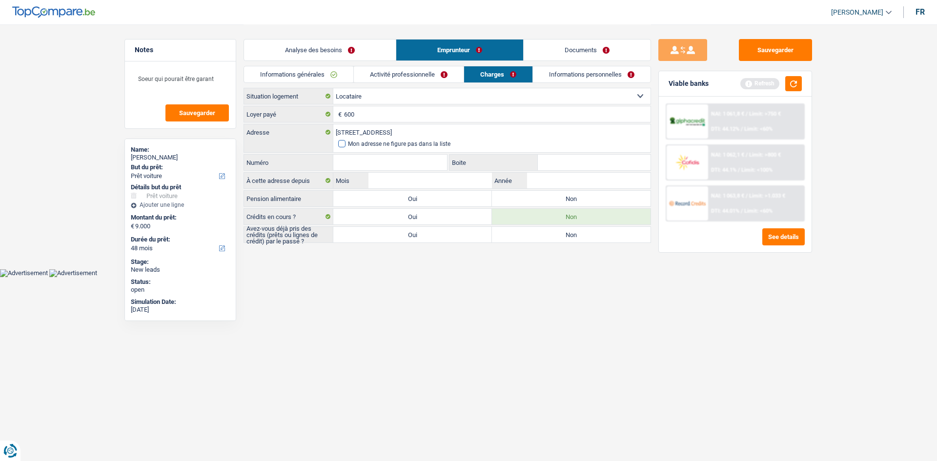
type input "Rue Lemonnier, 4100, Seraing, BE"
type input "72"
click at [558, 164] on input "Boite" at bounding box center [594, 163] width 113 height 16
type input "72"
click at [513, 201] on label "Non" at bounding box center [571, 199] width 159 height 16
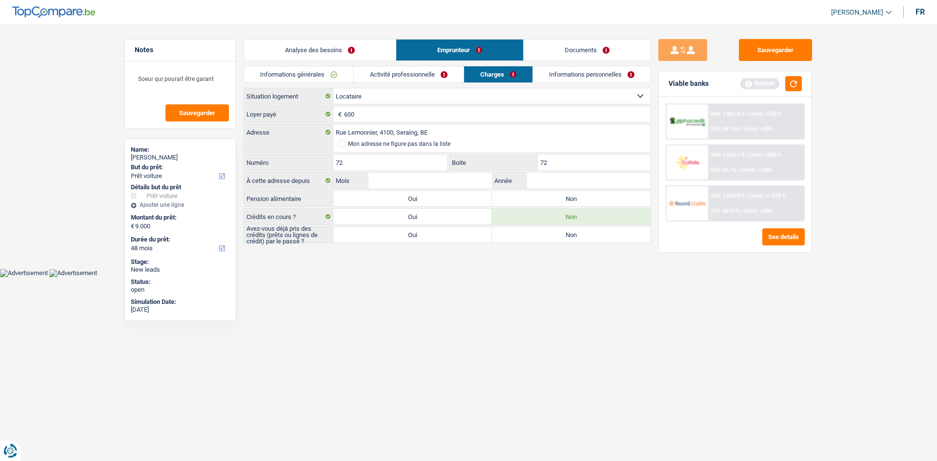
click at [513, 201] on input "Non" at bounding box center [571, 199] width 159 height 16
radio input "true"
click at [466, 185] on input "Mois" at bounding box center [429, 181] width 123 height 16
click at [741, 341] on div "Sauvegarder Viable banks Refresh NAI: 1 061,8 € / Limit: >750 € DTI: 44.12% / L…" at bounding box center [735, 242] width 168 height 406
click at [397, 184] on input "Mois" at bounding box center [429, 181] width 123 height 16
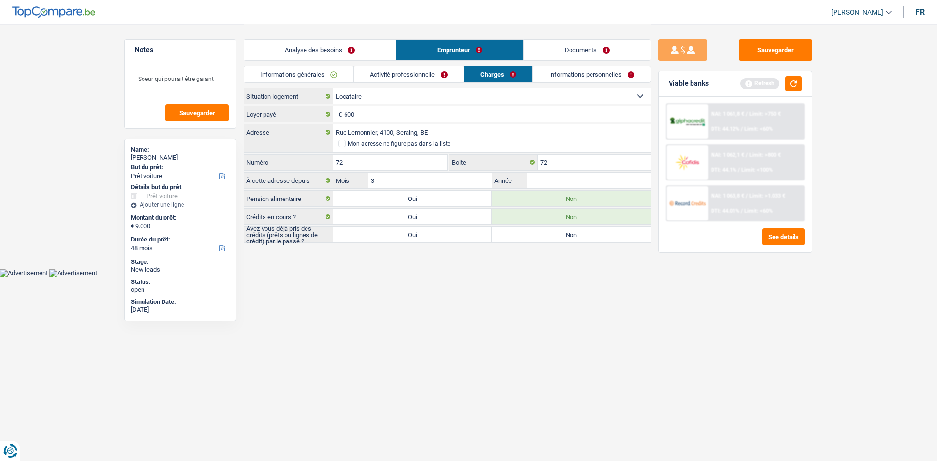
type input "3"
click at [557, 179] on input "Année" at bounding box center [588, 181] width 123 height 16
type input "2025"
drag, startPoint x: 792, startPoint y: 86, endPoint x: 722, endPoint y: 163, distance: 104.3
click at [791, 85] on button "button" at bounding box center [793, 83] width 17 height 15
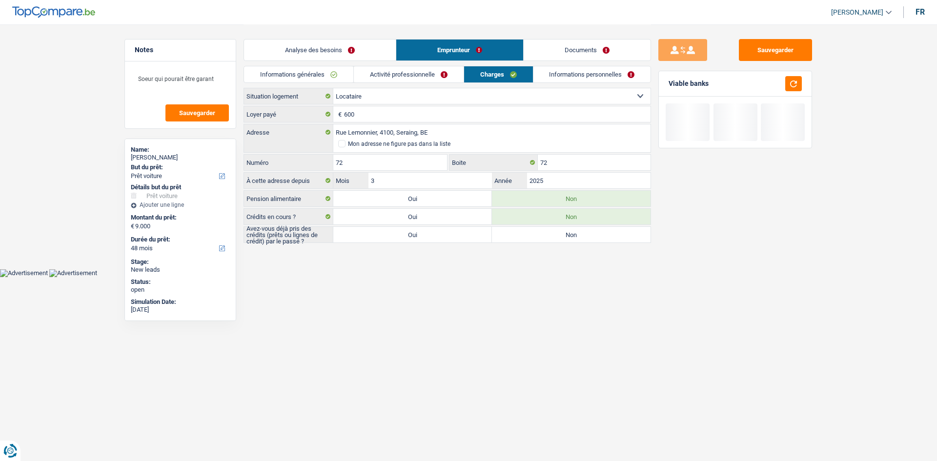
click at [591, 79] on link "Informations personnelles" at bounding box center [592, 74] width 118 height 16
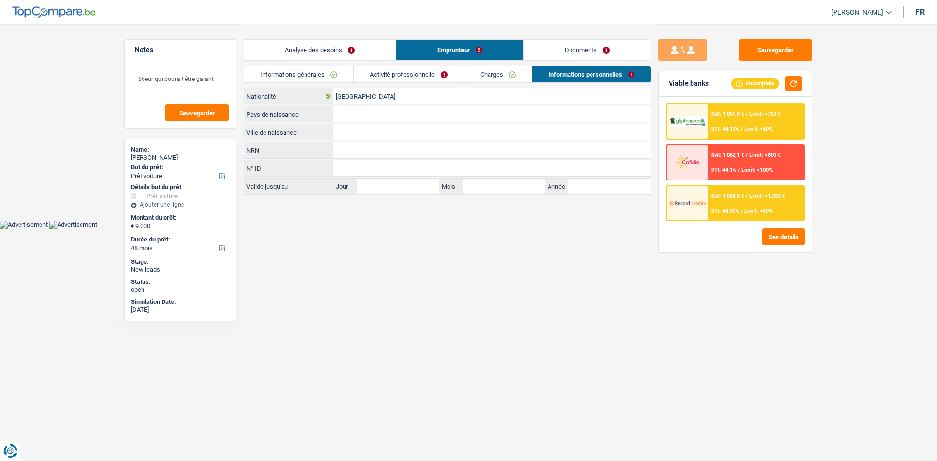
click at [506, 76] on link "Charges" at bounding box center [498, 74] width 68 height 16
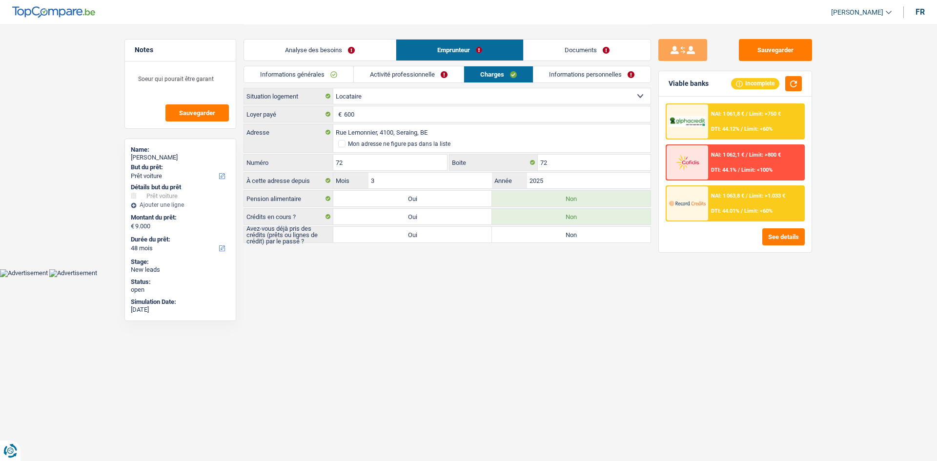
click at [552, 277] on html "Vous avez le contrôle de vos données Nous utilisons des cookies, tout comme nos…" at bounding box center [468, 138] width 937 height 277
click at [636, 277] on html "Vous avez le contrôle de vos données Nous utilisons des cookies, tout comme nos…" at bounding box center [468, 138] width 937 height 277
click at [523, 239] on label "Non" at bounding box center [571, 235] width 159 height 16
click at [523, 239] on input "Non" at bounding box center [571, 235] width 159 height 16
radio input "true"
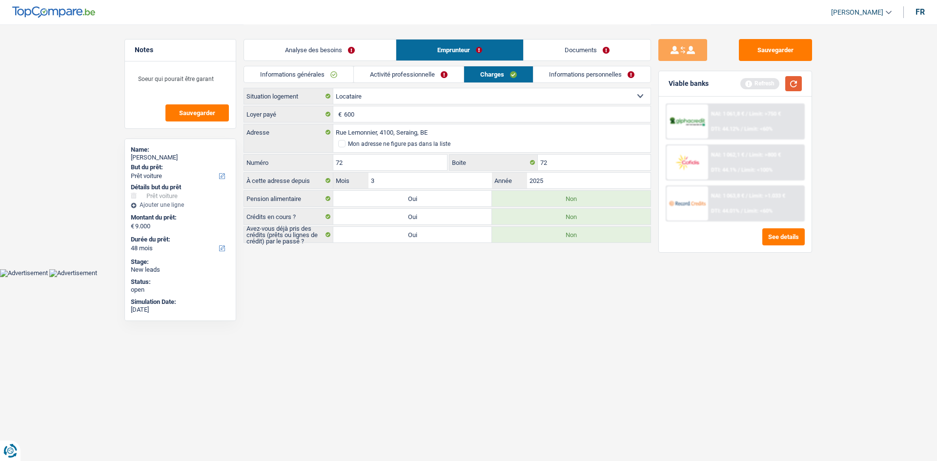
click at [792, 83] on button "button" at bounding box center [793, 83] width 17 height 15
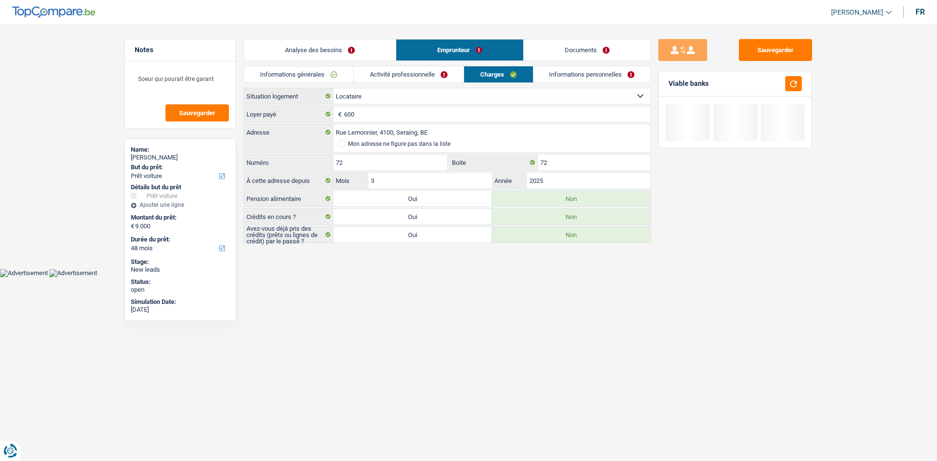
click at [640, 277] on html "Vous avez le contrôle de vos données Nous utilisons des cookies, tout comme nos…" at bounding box center [468, 138] width 937 height 277
click at [582, 81] on link "Informations personnelles" at bounding box center [592, 74] width 118 height 16
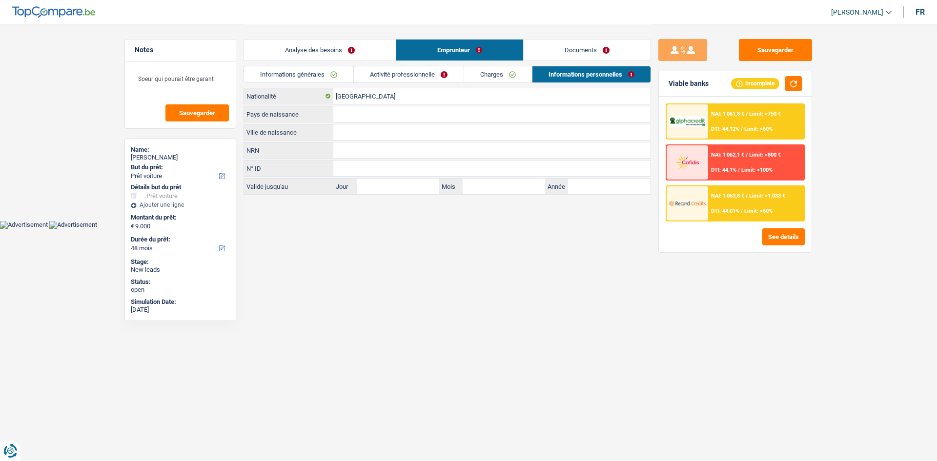
click at [476, 229] on html "Vous avez le contrôle de vos données Nous utilisons des cookies, tout comme nos…" at bounding box center [468, 114] width 937 height 229
click at [795, 85] on button "button" at bounding box center [793, 83] width 17 height 15
click at [363, 118] on input "Pays de naissance" at bounding box center [491, 114] width 317 height 16
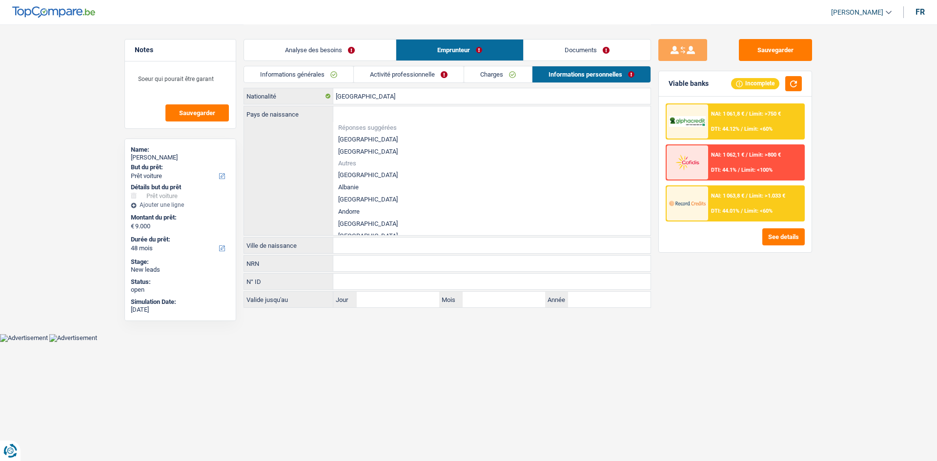
click at [360, 140] on li "[GEOGRAPHIC_DATA]" at bounding box center [491, 139] width 317 height 12
type input "[GEOGRAPHIC_DATA]"
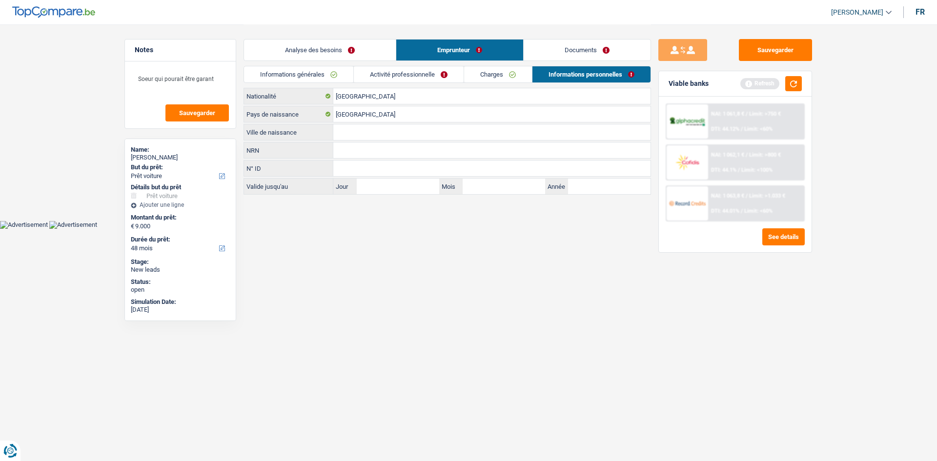
click at [360, 140] on input "Ville de naissance" at bounding box center [491, 132] width 317 height 16
type input "L"
click at [338, 133] on input "a Louvière" at bounding box center [491, 132] width 317 height 16
type input "LaLouvière"
drag, startPoint x: 340, startPoint y: 43, endPoint x: 358, endPoint y: 48, distance: 19.3
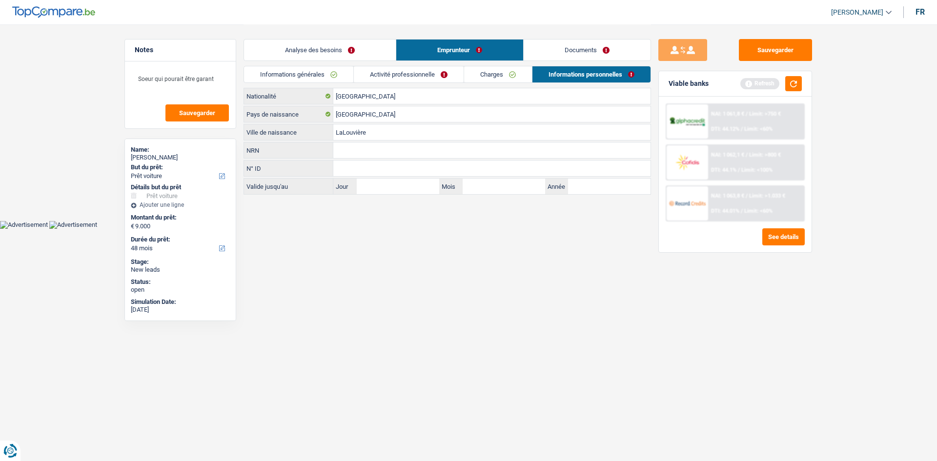
click at [340, 42] on link "Analyse des besoins" at bounding box center [320, 50] width 152 height 21
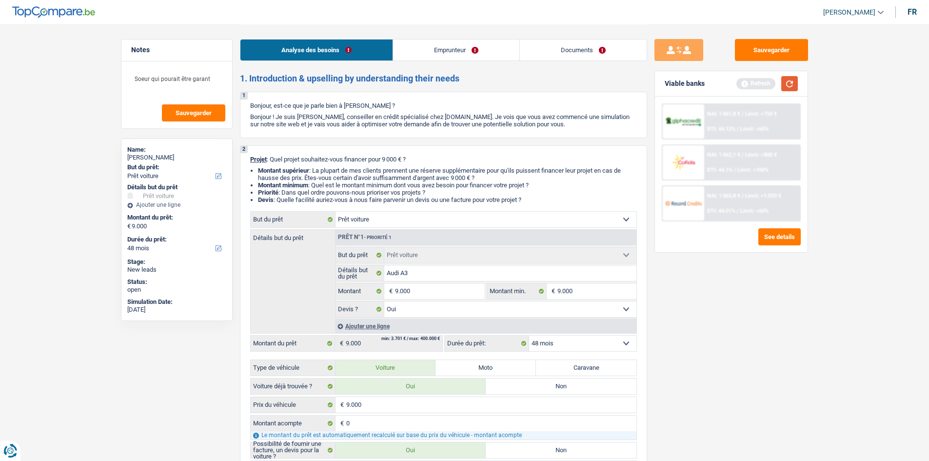
click at [789, 84] on button "button" at bounding box center [790, 83] width 17 height 15
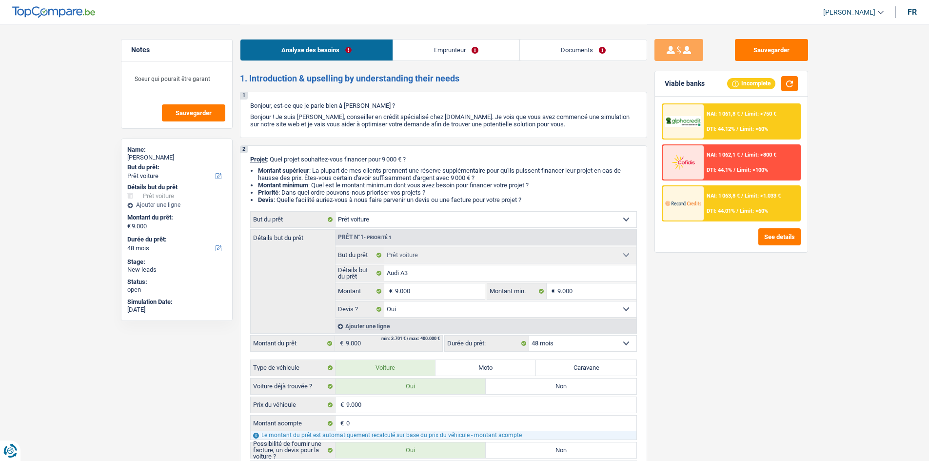
click at [425, 62] on div "Analyse des besoins Emprunteur Documents" at bounding box center [443, 44] width 407 height 41
drag, startPoint x: 419, startPoint y: 53, endPoint x: 343, endPoint y: 66, distance: 76.8
click at [419, 52] on link "Emprunteur" at bounding box center [456, 50] width 126 height 21
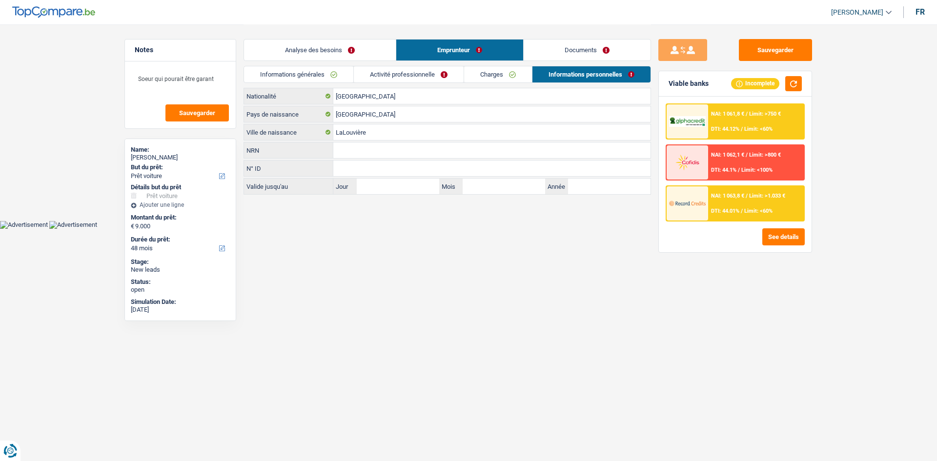
click at [327, 70] on link "Informations générales" at bounding box center [298, 74] width 109 height 16
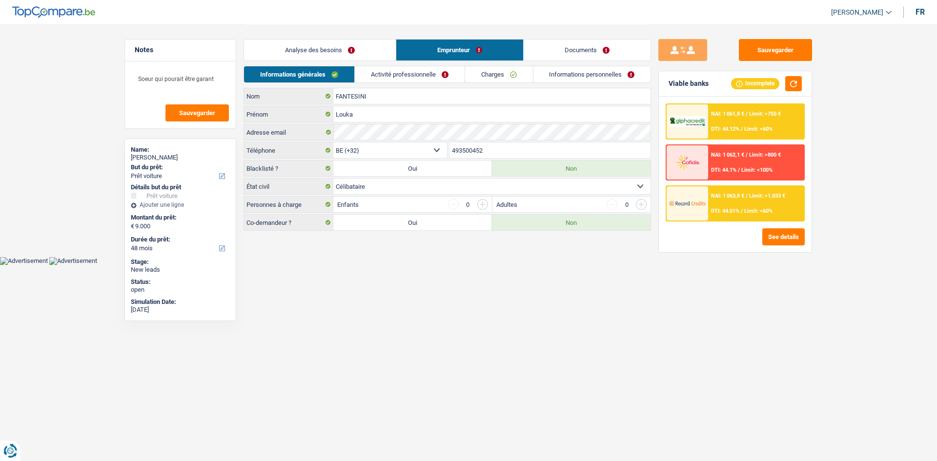
click at [379, 71] on link "Activité professionnelle" at bounding box center [410, 74] width 110 height 16
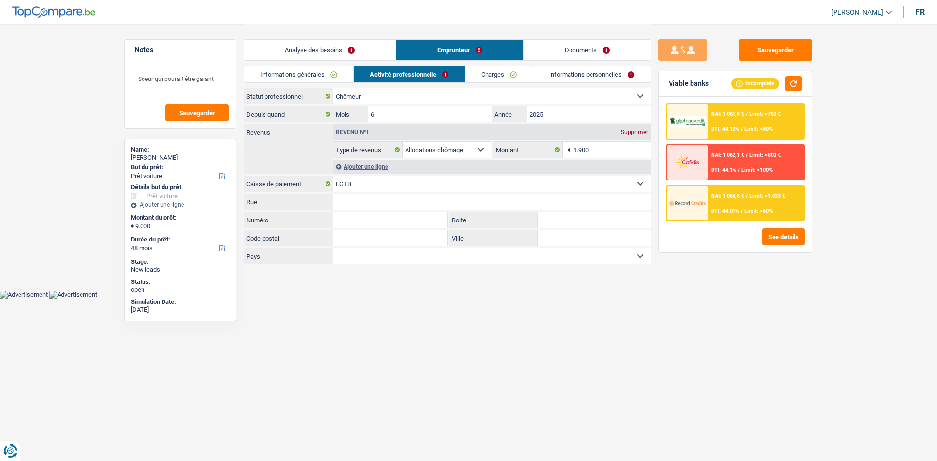
click at [751, 367] on div "Sauvegarder Viable banks Incomplete NAI: 1 061,8 € / Limit: >750 € DTI: 44.12% …" at bounding box center [735, 242] width 168 height 406
click at [89, 144] on main "Notes Soeur qui pourait être garant Sauvegarder Name: Louka FANTESINI But du pr…" at bounding box center [468, 145] width 937 height 290
drag, startPoint x: 671, startPoint y: 310, endPoint x: 660, endPoint y: 266, distance: 44.8
click at [672, 310] on div "Sauvegarder Viable banks Incomplete NAI: 1 061,8 € / Limit: >750 € DTI: 44.12% …" at bounding box center [735, 242] width 168 height 406
click at [509, 79] on link "Charges" at bounding box center [499, 74] width 68 height 16
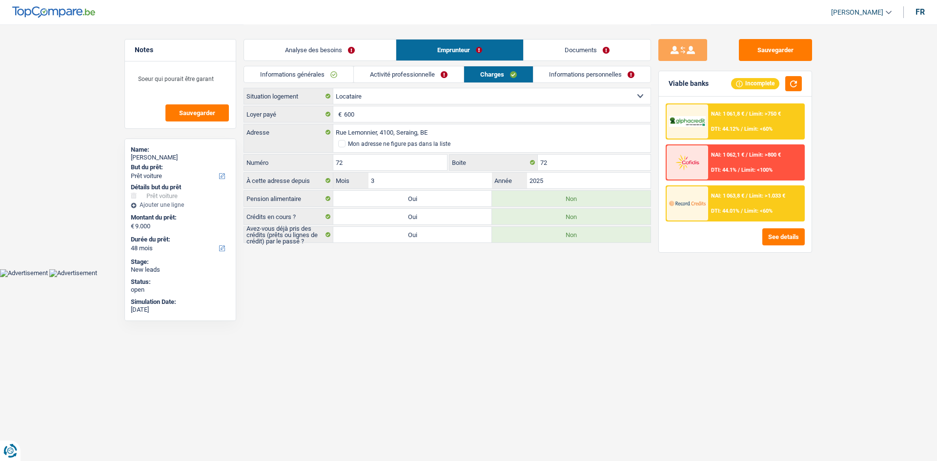
click at [428, 21] on header "Habib Tasan Se déconnecter fr" at bounding box center [468, 12] width 937 height 25
click at [361, 60] on li "Analyse des besoins" at bounding box center [319, 50] width 152 height 22
click at [361, 54] on link "Analyse des besoins" at bounding box center [320, 50] width 152 height 21
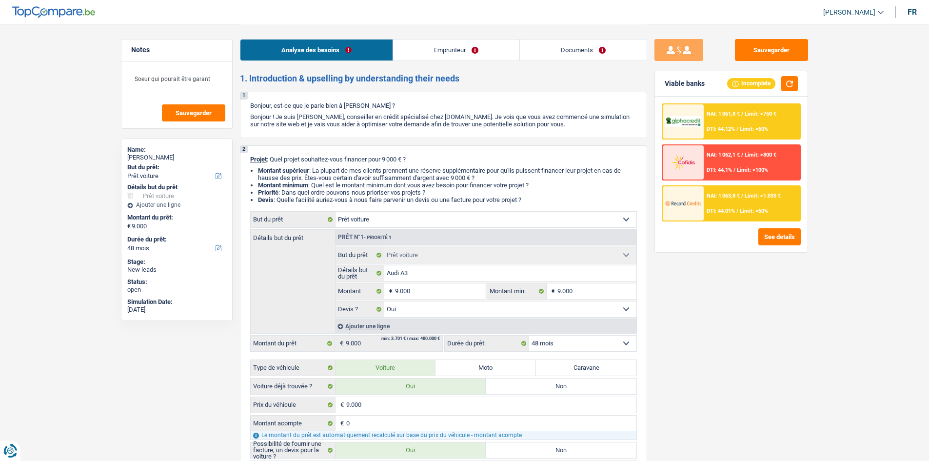
click at [707, 318] on div "Sauvegarder Viable banks Incomplete NAI: 1 061,8 € / Limit: >750 € DTI: 44.12% …" at bounding box center [731, 242] width 168 height 406
click at [551, 47] on link "Documents" at bounding box center [583, 50] width 127 height 21
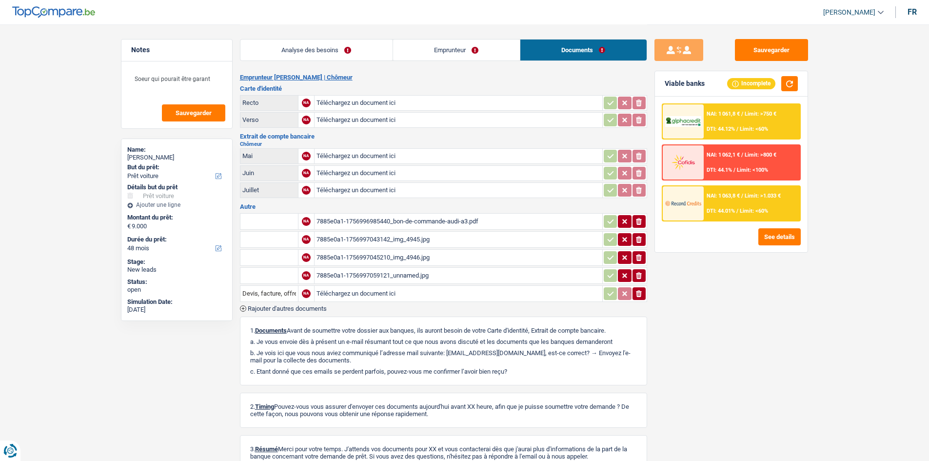
click at [442, 256] on div "7885e0a1-1756997045210_img_4946.jpg" at bounding box center [459, 257] width 284 height 15
click at [478, 242] on div "7885e0a1-1756997043142_img_4945.jpg" at bounding box center [459, 239] width 284 height 15
click at [461, 279] on div "7885e0a1-1756997059121_unnamed.jpg" at bounding box center [459, 275] width 284 height 15
click at [770, 304] on div "Sauvegarder Viable banks Incomplete NAI: 1 061,8 € / Limit: >750 € DTI: 44.12% …" at bounding box center [731, 242] width 168 height 406
click at [50, 203] on main "Notes Soeur qui pourait être garant Sauvegarder Name: Louka FANTESINI But du pr…" at bounding box center [464, 260] width 929 height 520
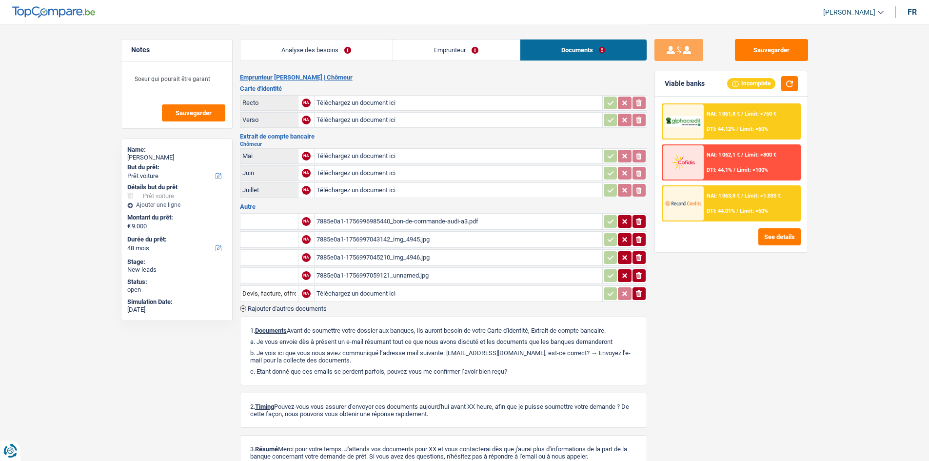
click at [317, 45] on link "Analyse des besoins" at bounding box center [317, 50] width 152 height 21
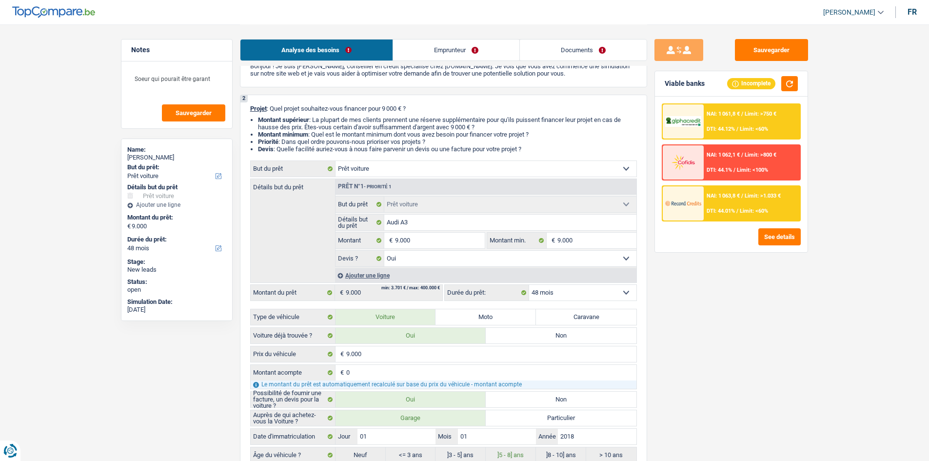
scroll to position [195, 0]
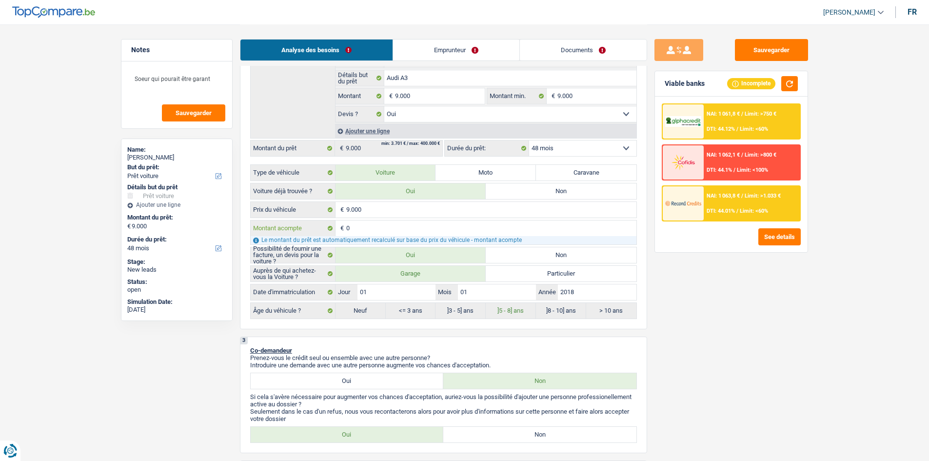
click at [388, 228] on input "0" at bounding box center [491, 229] width 290 height 16
type input "4"
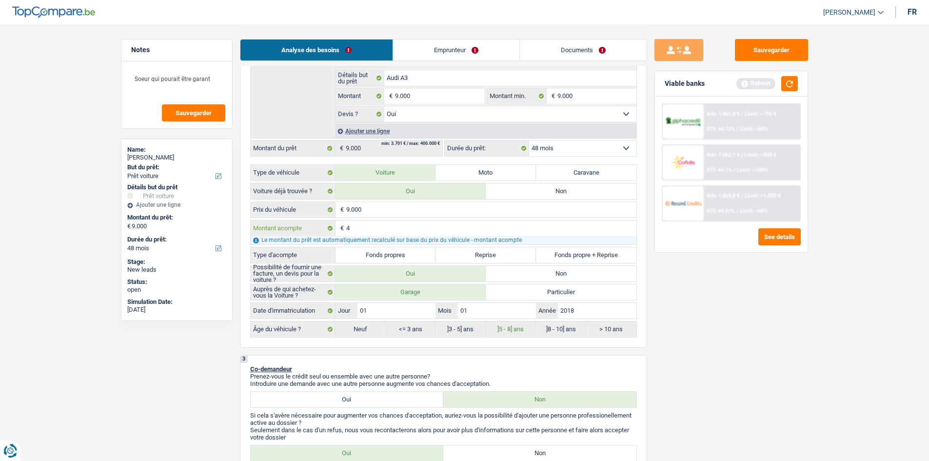
type input "49"
type input "499"
type input "4.999"
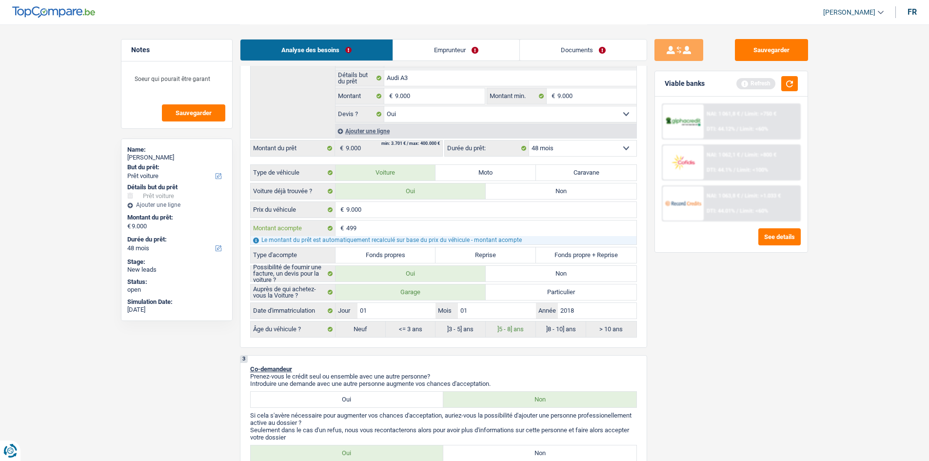
type input "4.999"
type input "4.001"
select select "36"
type input "4.001"
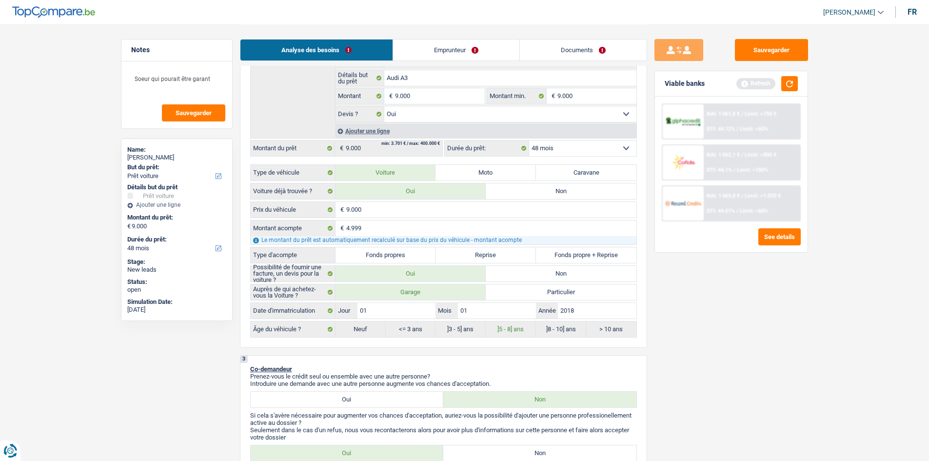
type input "4.001"
select select "36"
type input "4.001"
select select "36"
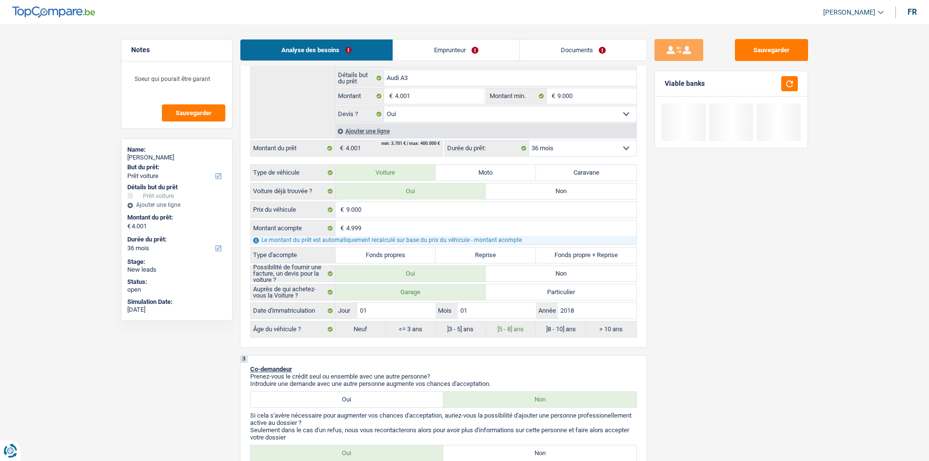
click at [468, 215] on input "9.000" at bounding box center [491, 210] width 290 height 16
type input "1"
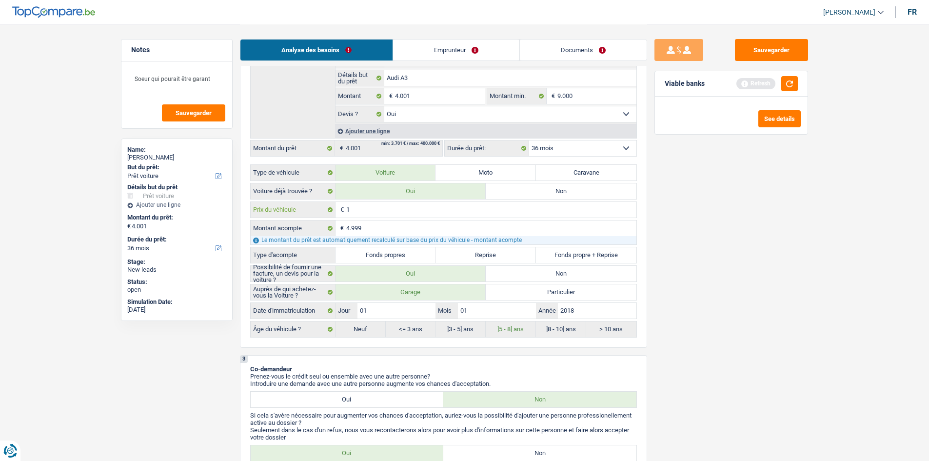
type input "13"
type input "139"
type input "1.390"
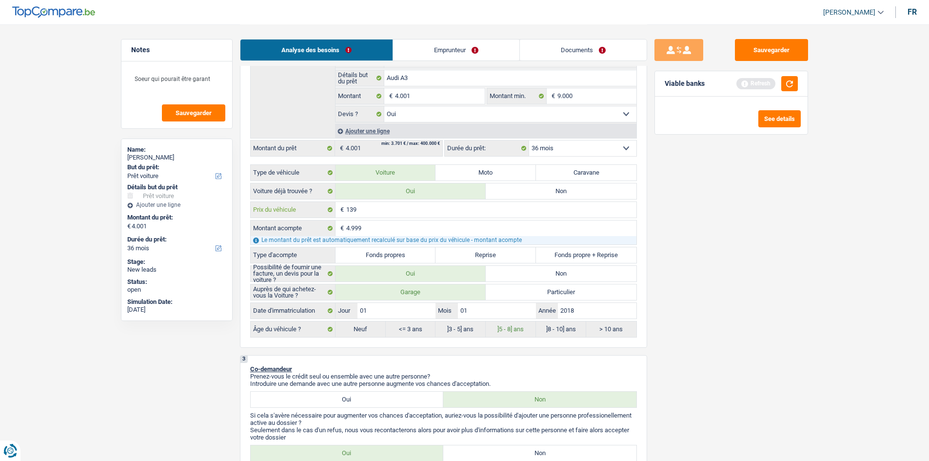
type input "1.390"
type input "13.900"
type input "1.390"
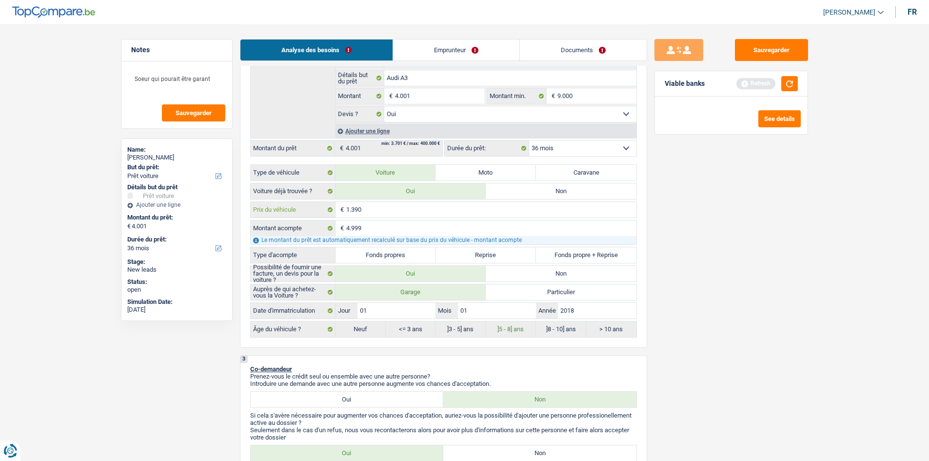
type input "139"
type input "13"
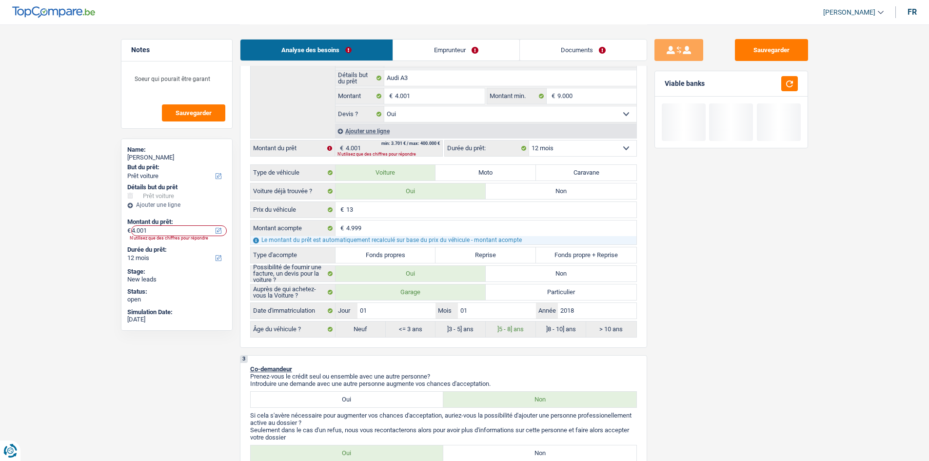
type input "-4.986"
select select "24"
type input "-4.986"
select select "24"
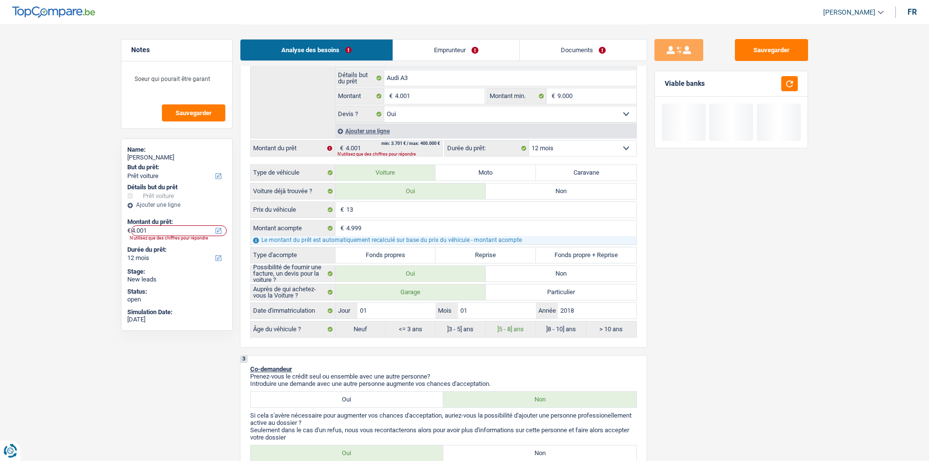
type input "-4.986"
select select "24"
type input "139"
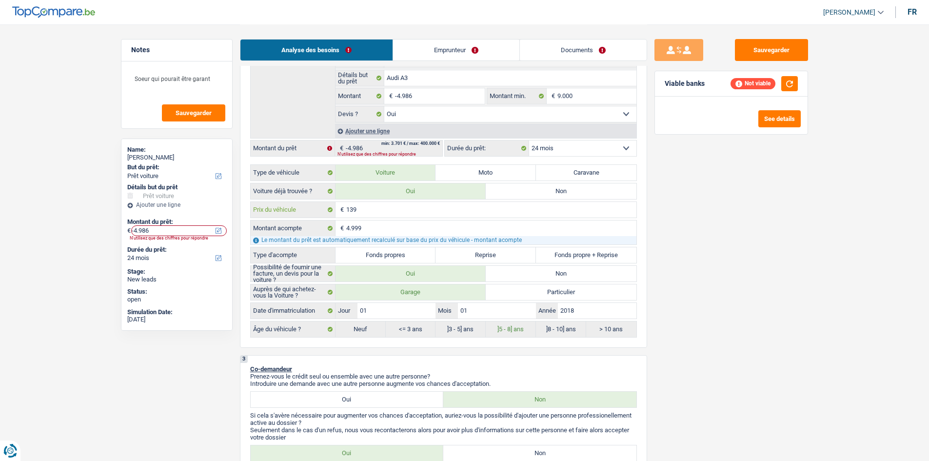
type input "1.399"
type input "13.999"
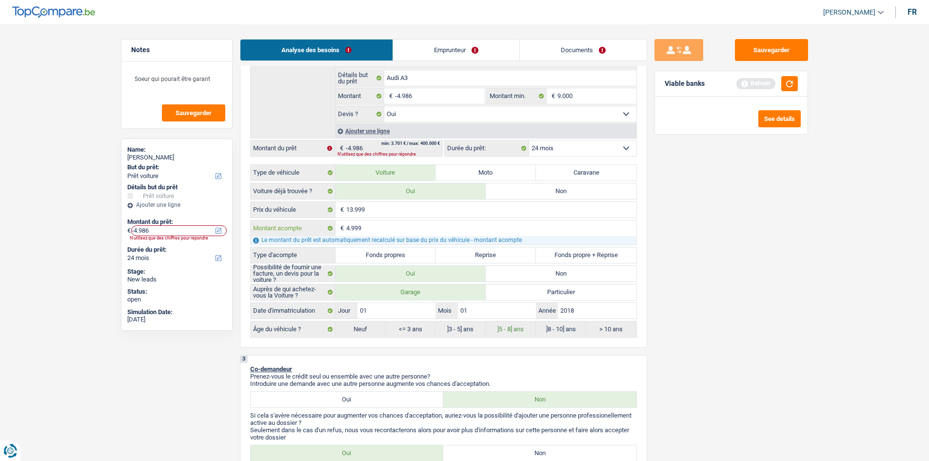
type input "9.000"
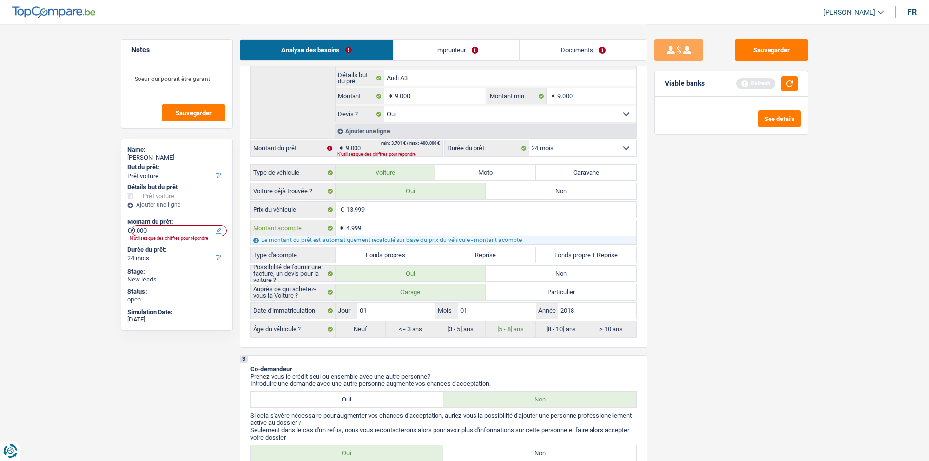
click at [367, 222] on input "4.999" at bounding box center [491, 229] width 290 height 16
select select "48"
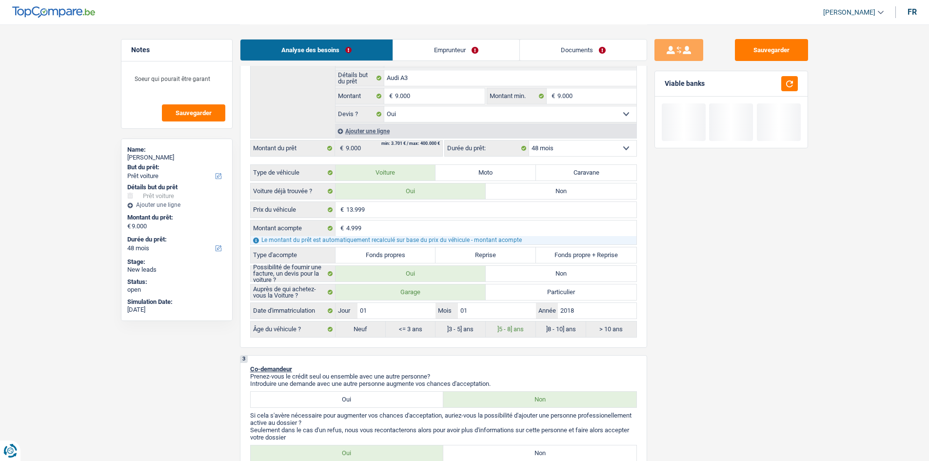
click at [711, 238] on div "Sauvegarder Viable banks" at bounding box center [731, 242] width 168 height 406
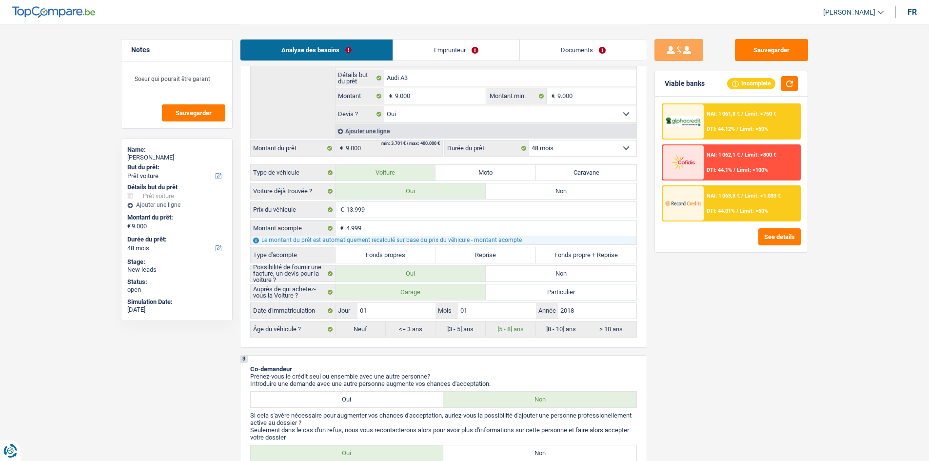
click at [399, 255] on label "Fonds propres" at bounding box center [386, 255] width 100 height 16
click at [399, 255] on input "Fonds propres" at bounding box center [386, 255] width 100 height 16
radio input "true"
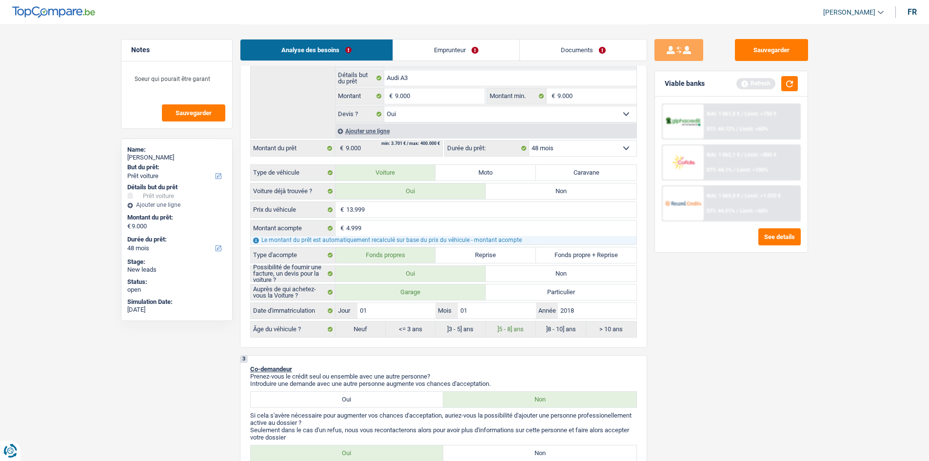
click at [767, 299] on div "Sauvegarder Viable banks Refresh NAI: 1 061,8 € / Limit: >750 € DTI: 44.12% / L…" at bounding box center [731, 242] width 168 height 406
click at [784, 80] on button "button" at bounding box center [790, 83] width 17 height 15
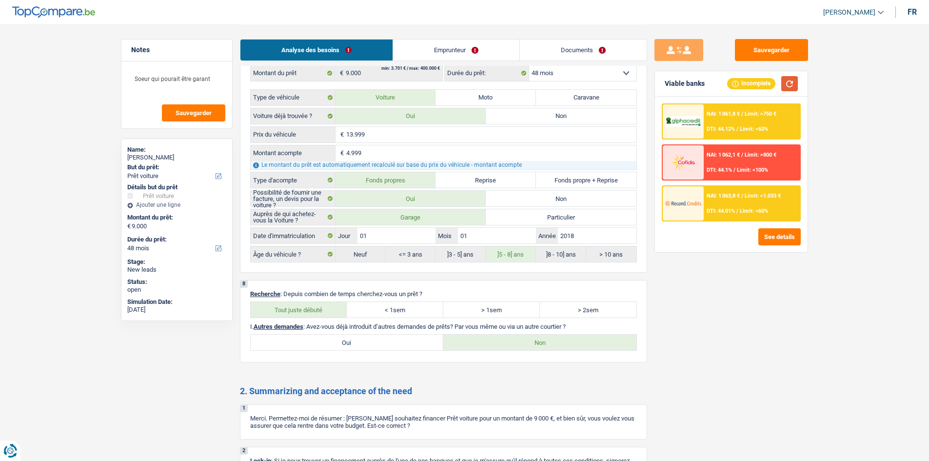
scroll to position [1294, 0]
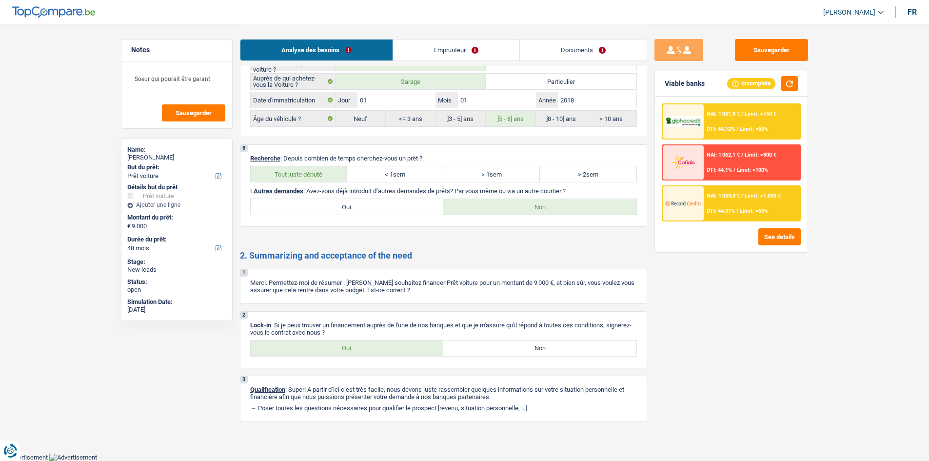
click at [317, 340] on div "Oui Non Tous les champs sont obligatoires. Veuillez sélectionner une option" at bounding box center [443, 348] width 387 height 17
click at [367, 350] on label "Oui" at bounding box center [347, 349] width 193 height 16
click at [367, 350] on input "Oui" at bounding box center [347, 349] width 193 height 16
radio input "true"
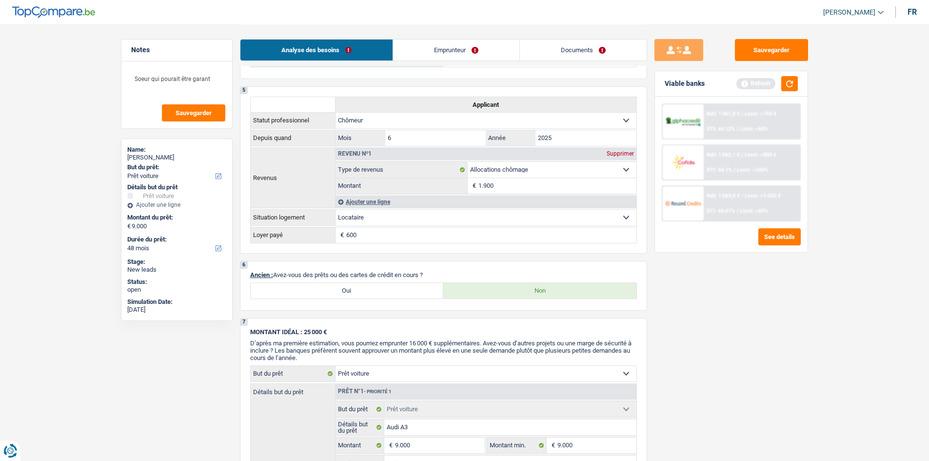
scroll to position [0, 0]
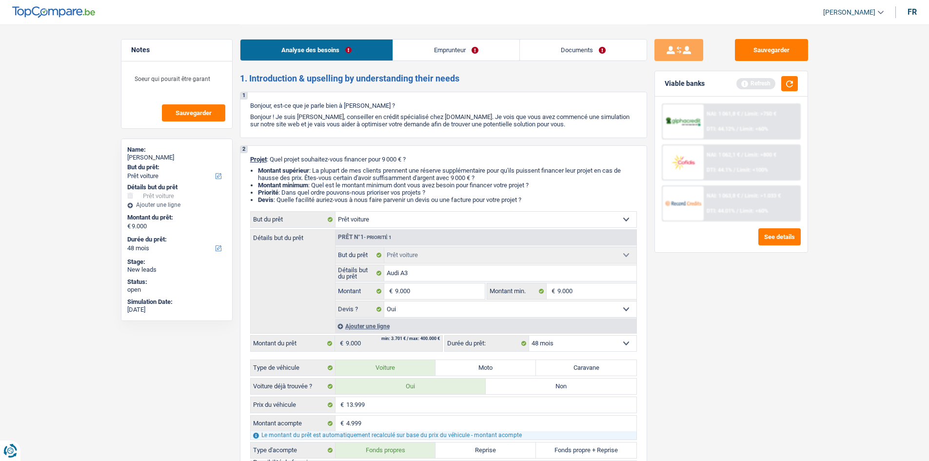
drag, startPoint x: 473, startPoint y: 51, endPoint x: 464, endPoint y: 54, distance: 9.3
click at [472, 51] on link "Emprunteur" at bounding box center [456, 50] width 126 height 21
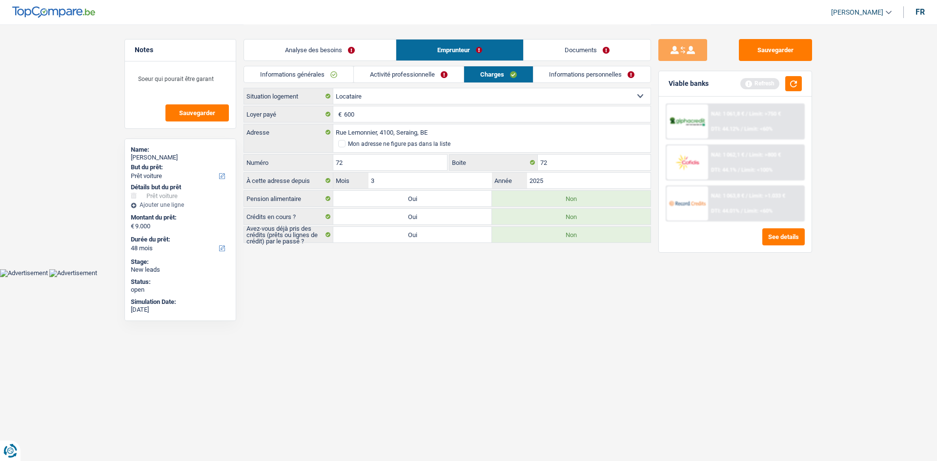
click at [437, 83] on div "Informations générales Activité professionnelle Charges Informations personnell…" at bounding box center [446, 77] width 407 height 22
click at [309, 83] on div "Informations générales Activité professionnelle Charges Informations personnell…" at bounding box center [446, 77] width 407 height 22
drag, startPoint x: 333, startPoint y: 79, endPoint x: 346, endPoint y: 80, distance: 13.7
click at [334, 80] on link "Informations générales" at bounding box center [298, 74] width 109 height 16
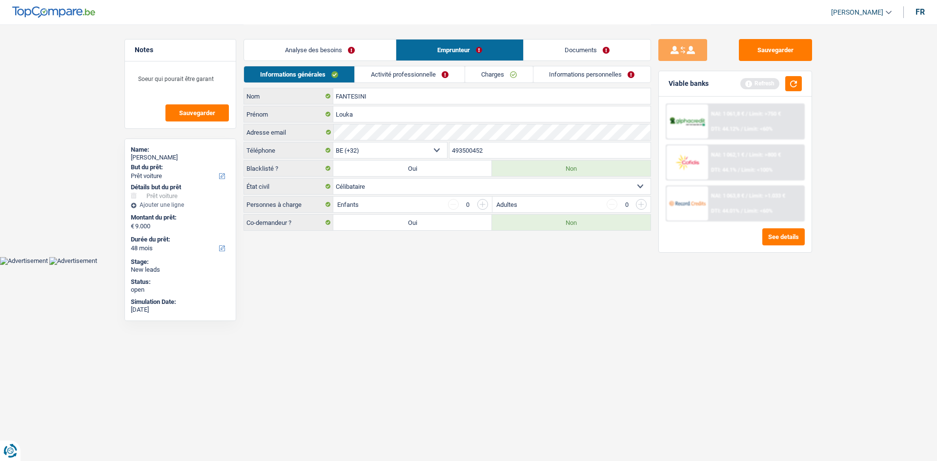
click at [434, 78] on link "Activité professionnelle" at bounding box center [410, 74] width 110 height 16
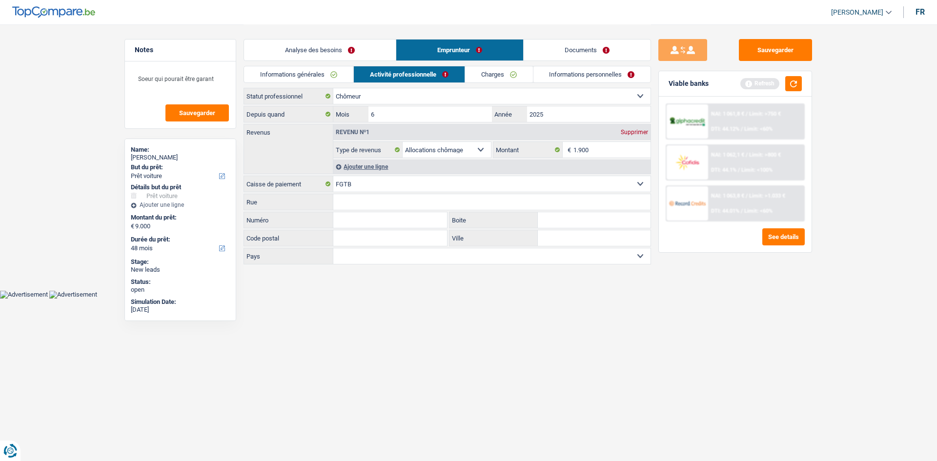
click at [509, 76] on link "Charges" at bounding box center [499, 74] width 68 height 16
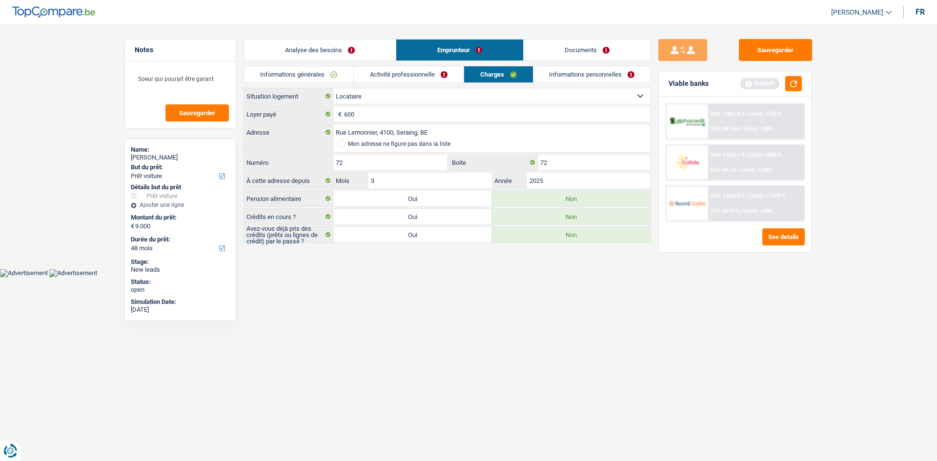
drag, startPoint x: 568, startPoint y: 77, endPoint x: 575, endPoint y: 76, distance: 6.4
click at [569, 77] on link "Informations personnelles" at bounding box center [592, 74] width 118 height 16
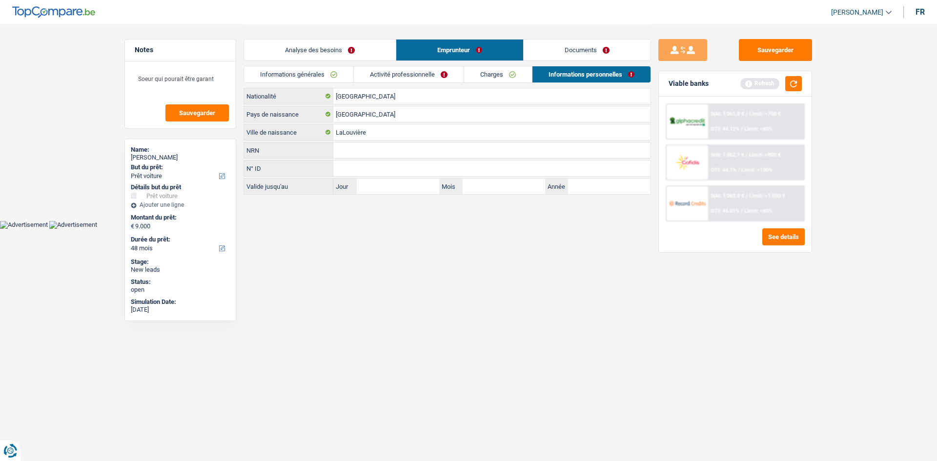
drag, startPoint x: 580, startPoint y: 47, endPoint x: 598, endPoint y: 52, distance: 18.7
click at [581, 48] on link "Documents" at bounding box center [586, 50] width 127 height 21
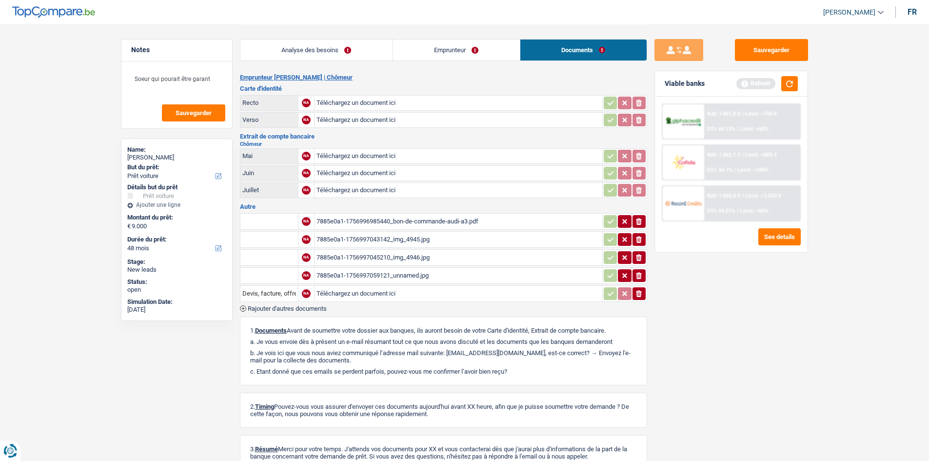
click at [794, 73] on div "Viable banks Refresh" at bounding box center [731, 83] width 153 height 25
click at [792, 79] on button "button" at bounding box center [790, 83] width 17 height 15
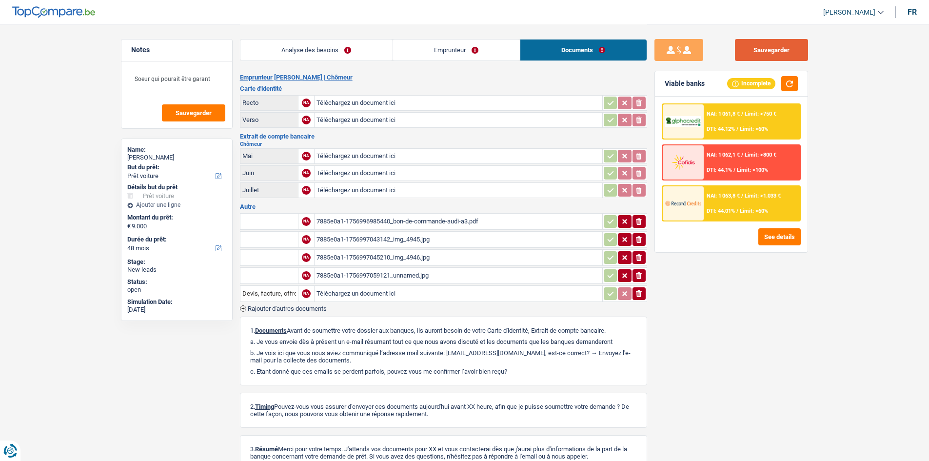
click at [778, 48] on button "Sauvegarder" at bounding box center [771, 50] width 73 height 22
click at [218, 79] on textarea "Soeur qui pourait être garant" at bounding box center [176, 82] width 97 height 29
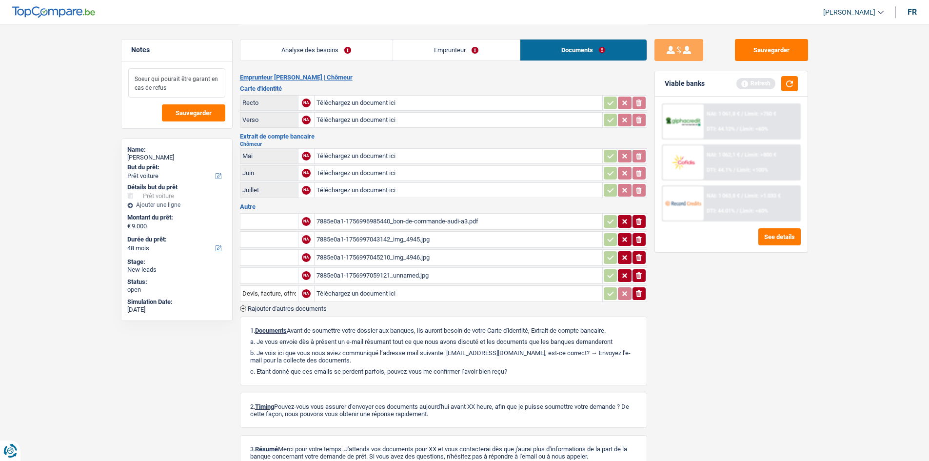
drag, startPoint x: 201, startPoint y: 86, endPoint x: 116, endPoint y: 52, distance: 92.4
click at [116, 52] on div "Notes Soeur qui pourait être garant en cas de refus Sauvegarder Name: Louka FAN…" at bounding box center [177, 242] width 126 height 406
type textarea "Soeur qui pourait être garant en cas de refus"
click at [189, 111] on span "Sauvegarder" at bounding box center [194, 113] width 36 height 6
click at [783, 87] on button "button" at bounding box center [790, 83] width 17 height 15
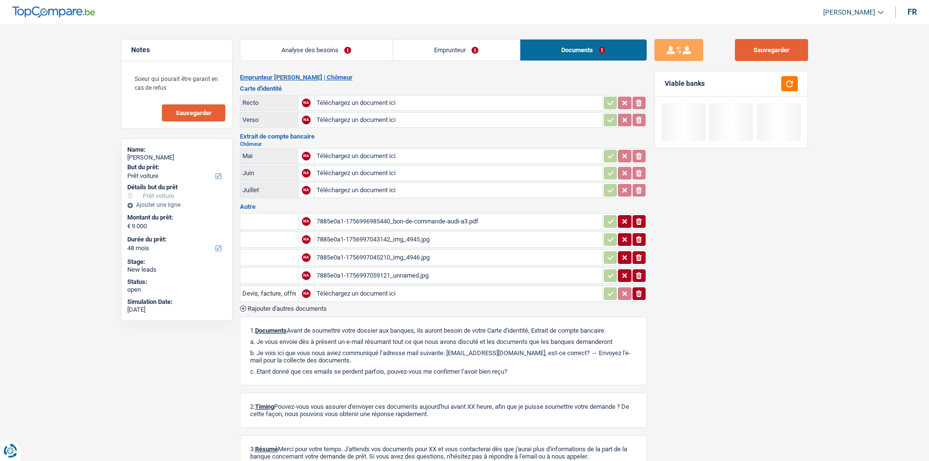
click at [782, 54] on button "Sauvegarder" at bounding box center [771, 50] width 73 height 22
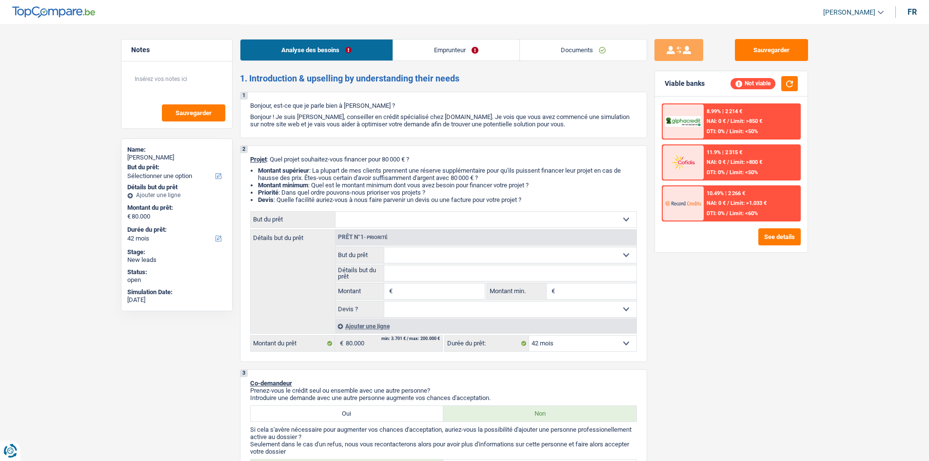
select select "42"
click at [418, 57] on link "Emprunteur" at bounding box center [456, 50] width 126 height 21
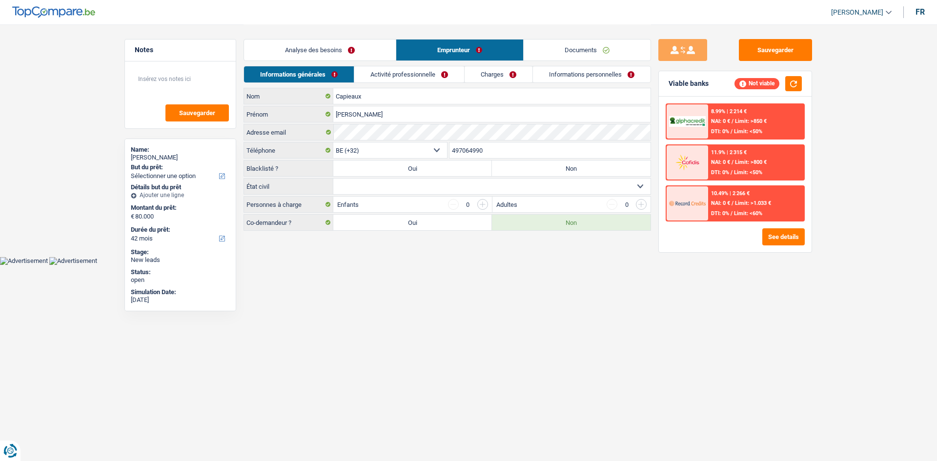
click at [420, 71] on link "Activité professionnelle" at bounding box center [409, 74] width 110 height 16
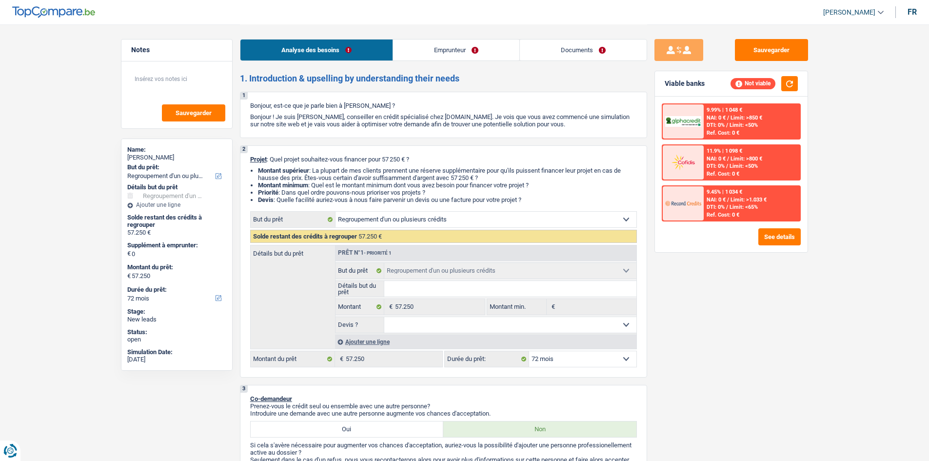
select select "refinancing"
select select "72"
select select "refinancing"
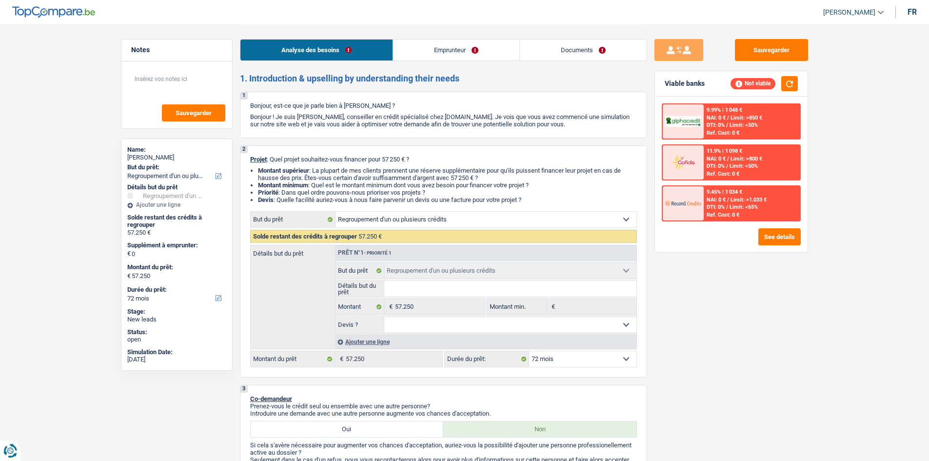
select select "72"
select select "publicEmployee"
select select "netSalary"
select select "mealVouchers"
select select "liveWithParents"
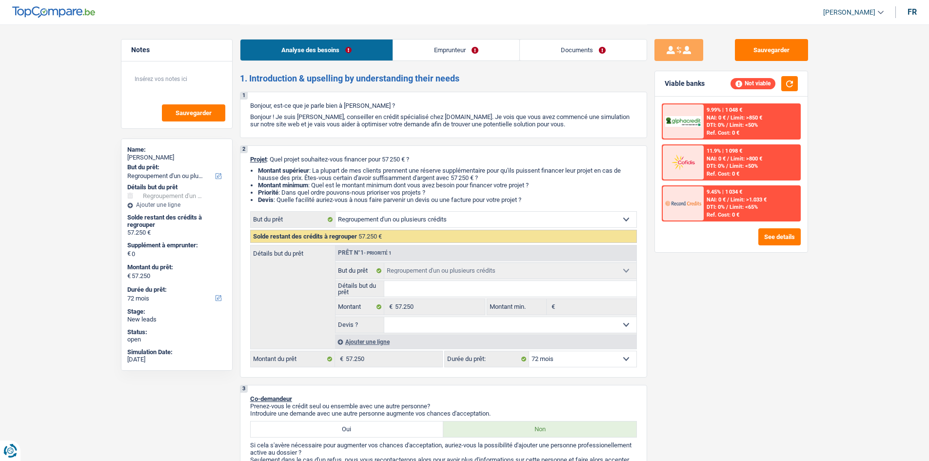
select select "refinancing"
select select "72"
select select "publicEmployee"
select select "netSalary"
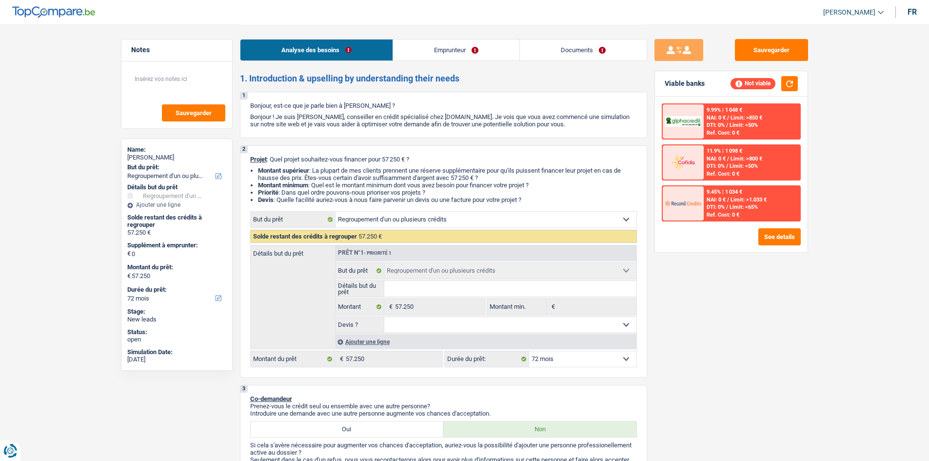
select select "mealVouchers"
select select "BE"
select select "stateUniversityEu"
click at [467, 51] on link "Emprunteur" at bounding box center [456, 50] width 126 height 21
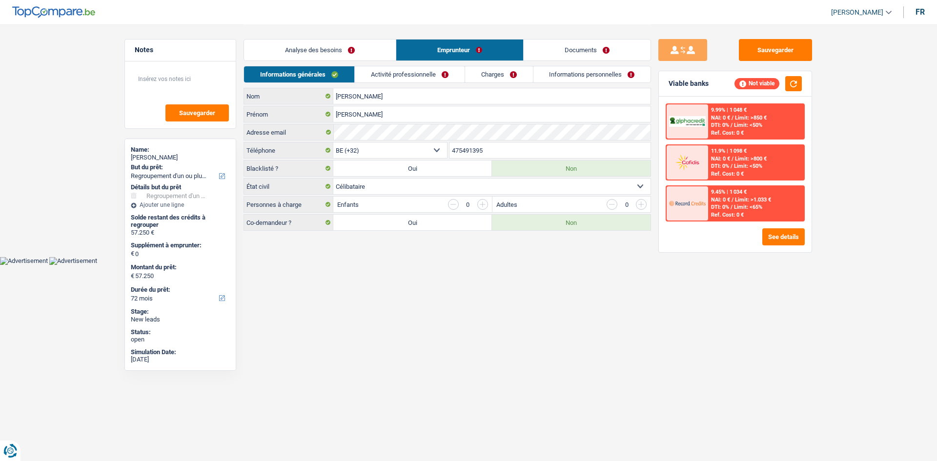
click at [420, 70] on link "Activité professionnelle" at bounding box center [410, 74] width 110 height 16
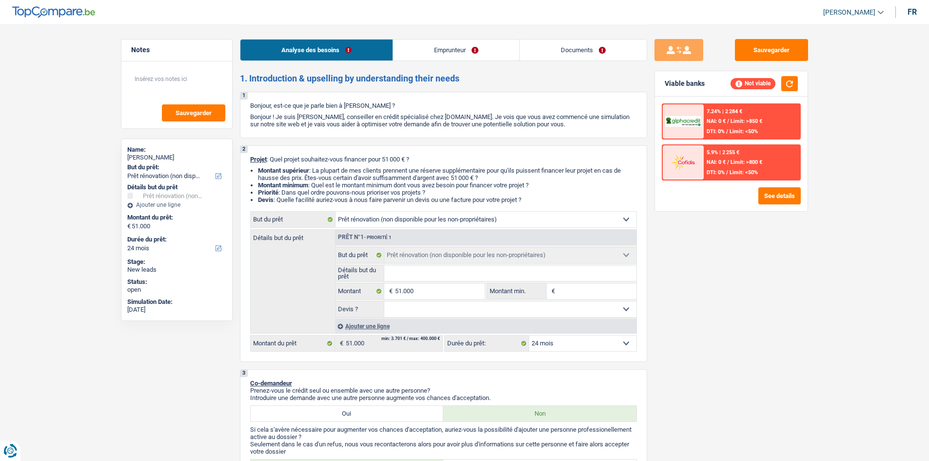
select select "renovation"
select select "24"
select select "renovation"
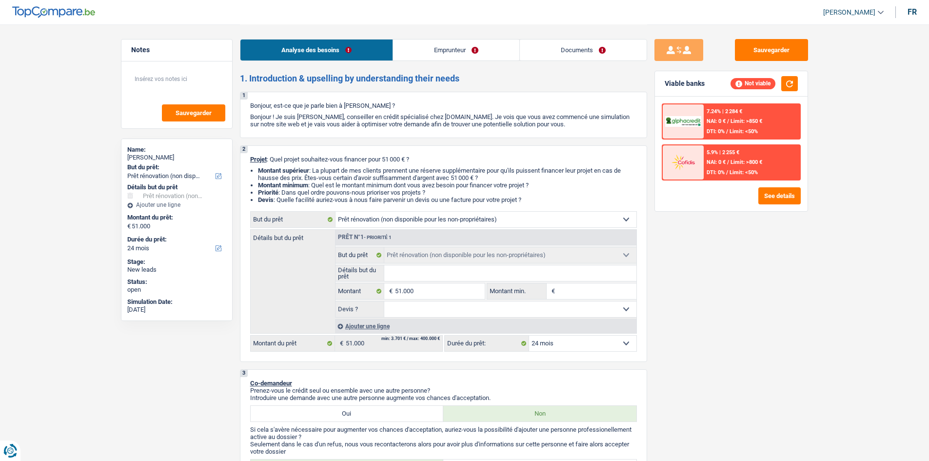
select select "24"
select select "publicEmployee"
select select "netSalary"
select select "mealVouchers"
select select "renovation"
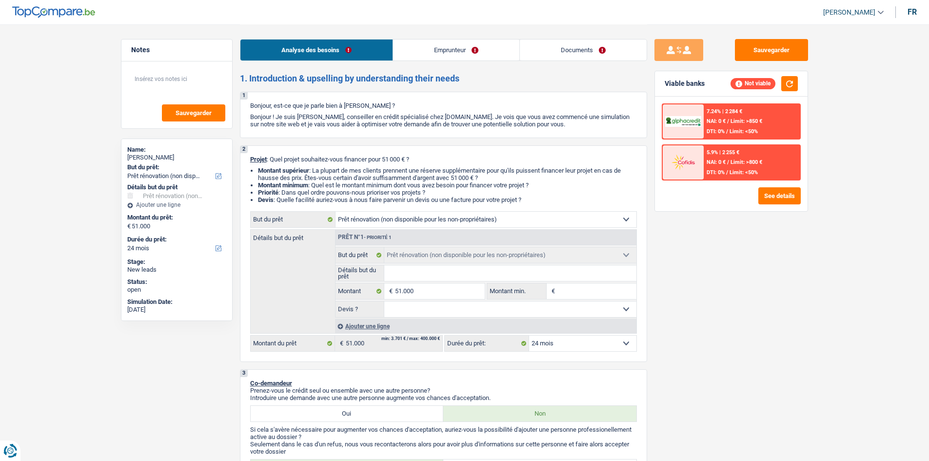
select select "renovation"
select select "24"
click at [471, 47] on link "Emprunteur" at bounding box center [456, 50] width 126 height 21
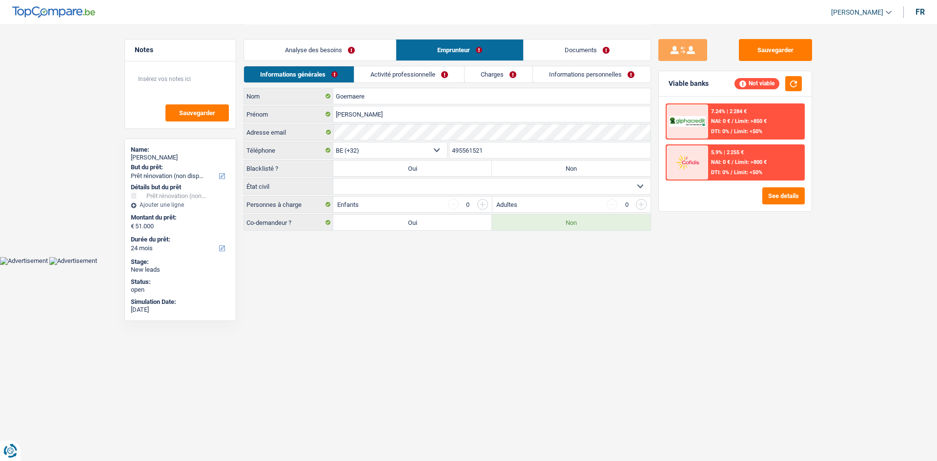
click at [421, 69] on link "Activité professionnelle" at bounding box center [409, 74] width 110 height 16
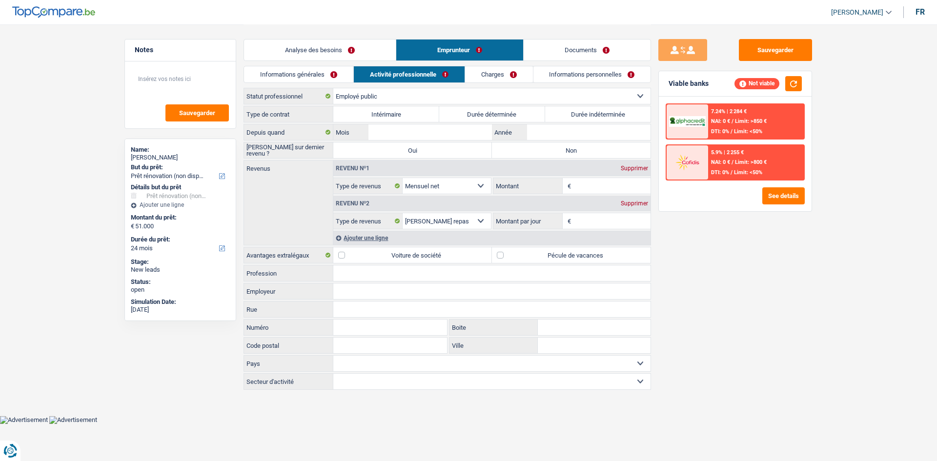
drag, startPoint x: 491, startPoint y: 73, endPoint x: 499, endPoint y: 76, distance: 8.2
click at [491, 74] on link "Charges" at bounding box center [499, 74] width 68 height 16
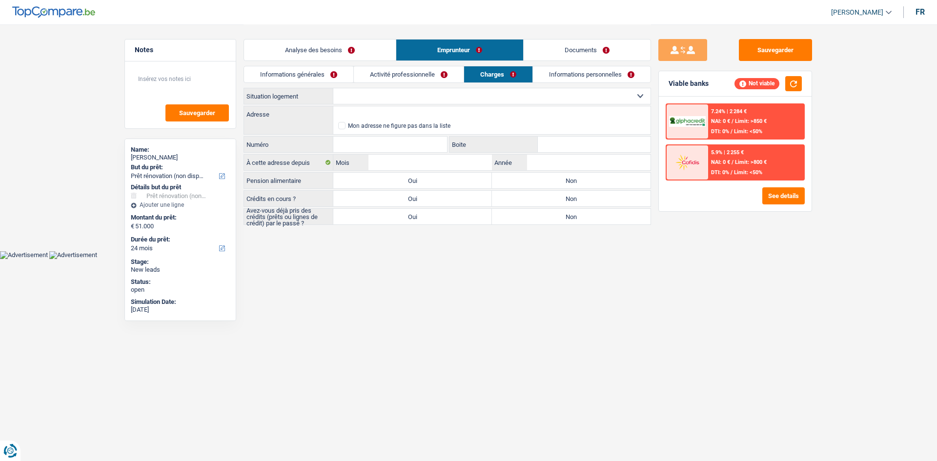
click at [540, 75] on link "Informations personnelles" at bounding box center [592, 74] width 118 height 16
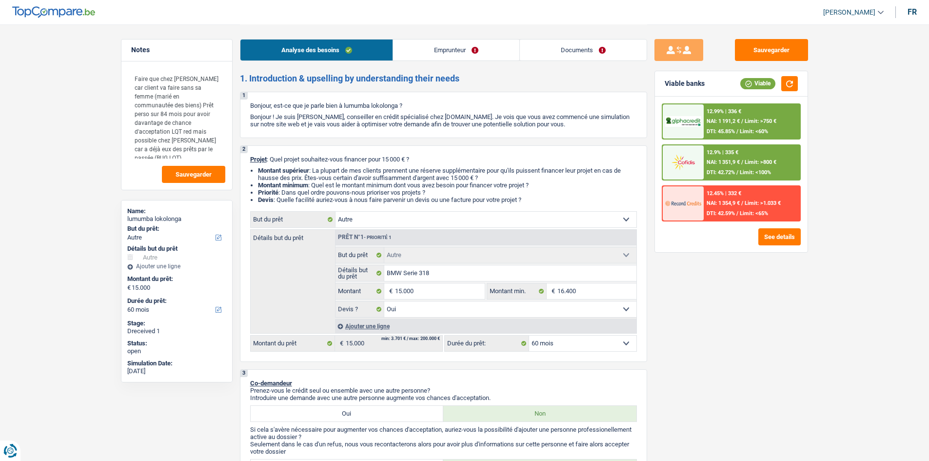
select select "other"
select select "60"
select select "other"
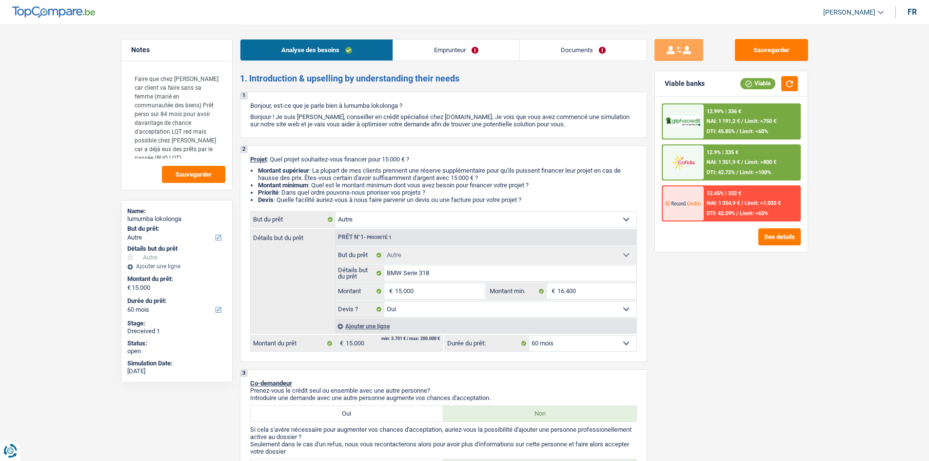
select select "yes"
select select "60"
select select "worker"
select select "netSalary"
select select "mealVouchers"
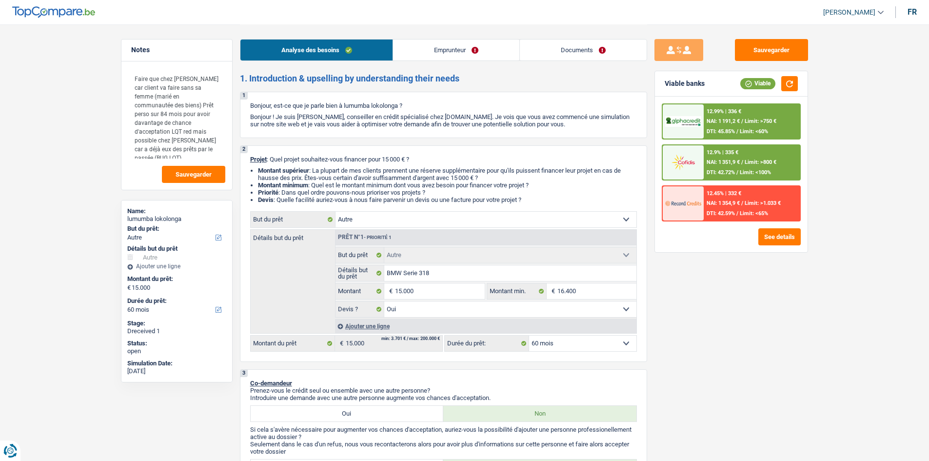
select select "rents"
select select "other"
select select "yes"
select select "60"
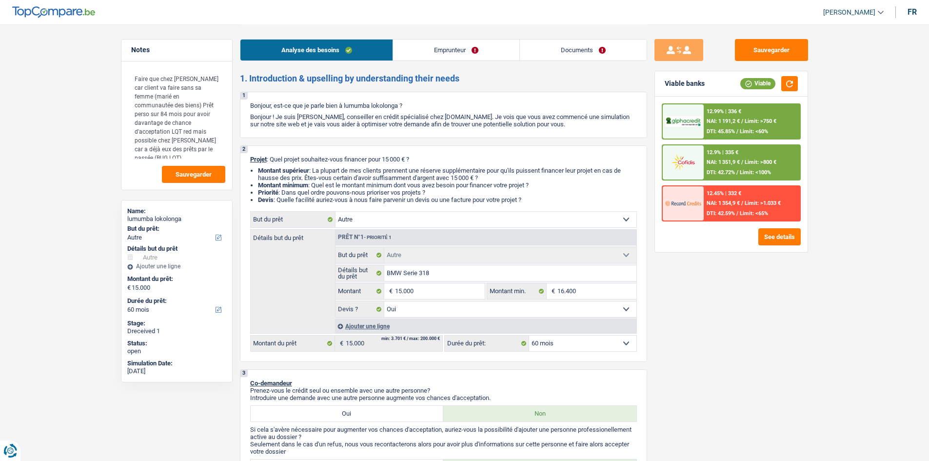
select select "worker"
select select "netSalary"
select select "mealVouchers"
drag, startPoint x: 580, startPoint y: 47, endPoint x: 492, endPoint y: 47, distance: 87.8
click at [580, 47] on link "Documents" at bounding box center [583, 50] width 127 height 21
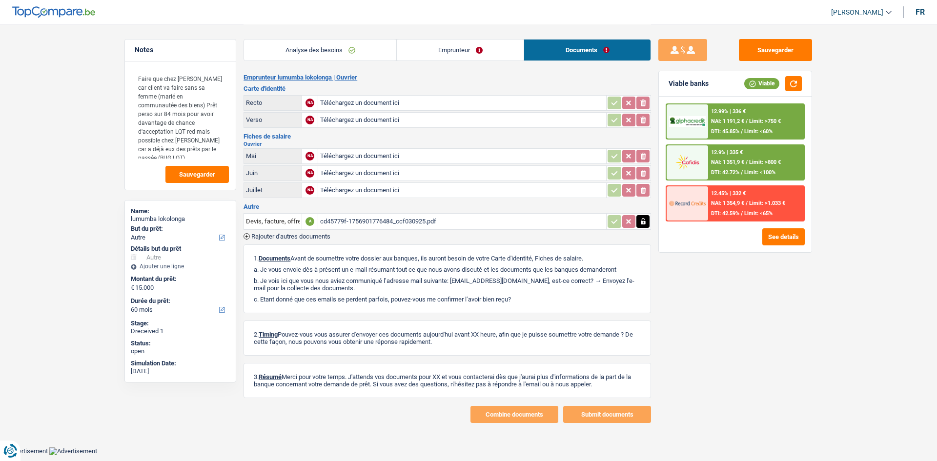
click at [427, 55] on link "Emprunteur" at bounding box center [460, 50] width 127 height 21
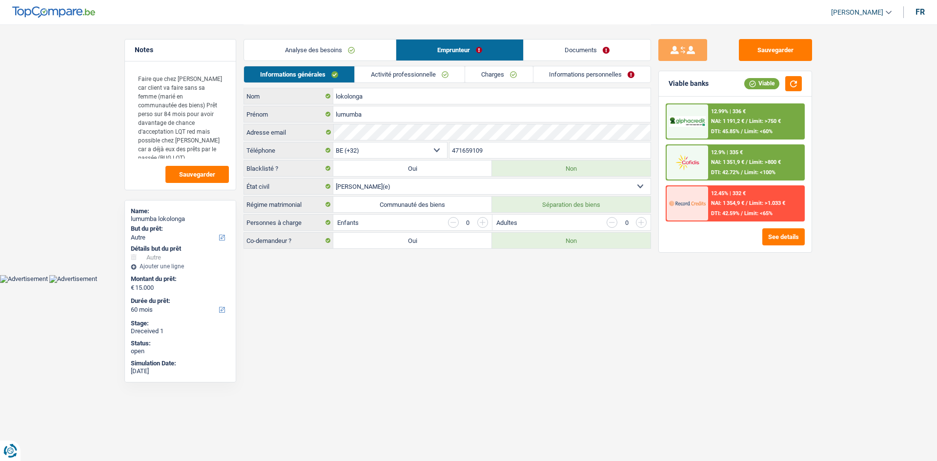
click at [405, 77] on link "Activité professionnelle" at bounding box center [410, 74] width 110 height 16
